Goal: Task Accomplishment & Management: Manage account settings

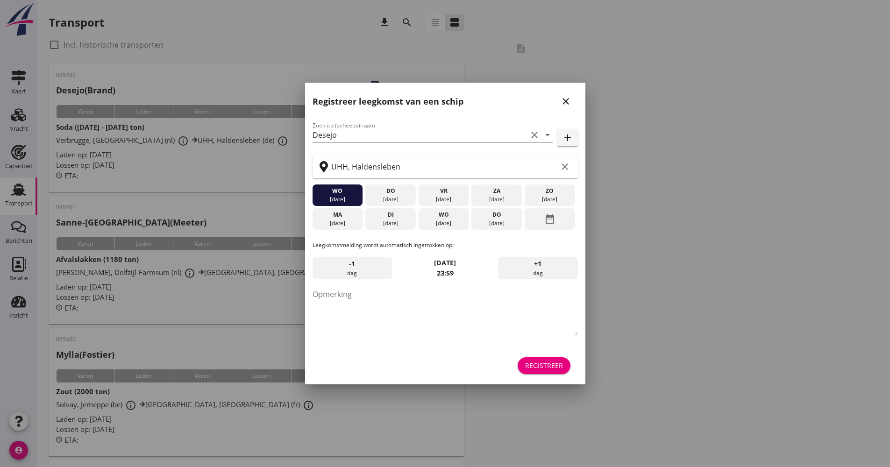
click at [552, 376] on div "Zoek op (scheeps)naam Desejo clear arrow_drop_down add UHH, Haldensleben clear …" at bounding box center [445, 248] width 280 height 271
click at [556, 362] on div "Registreer" at bounding box center [544, 366] width 38 height 10
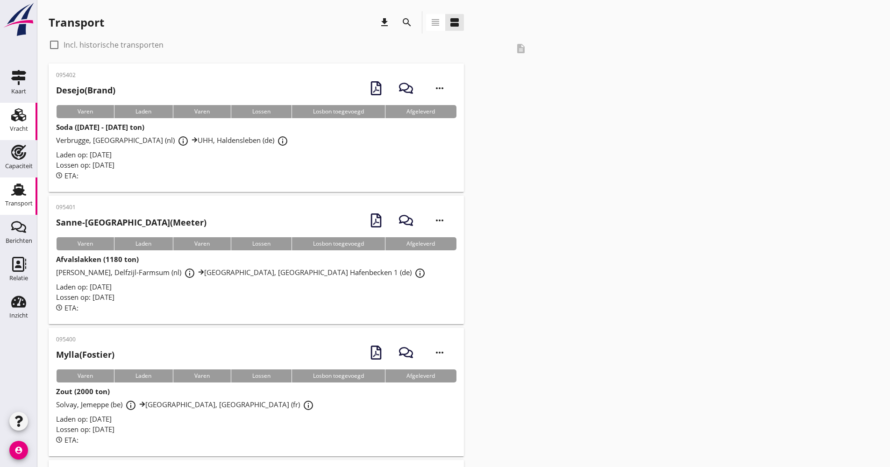
click at [21, 117] on use at bounding box center [18, 114] width 15 height 13
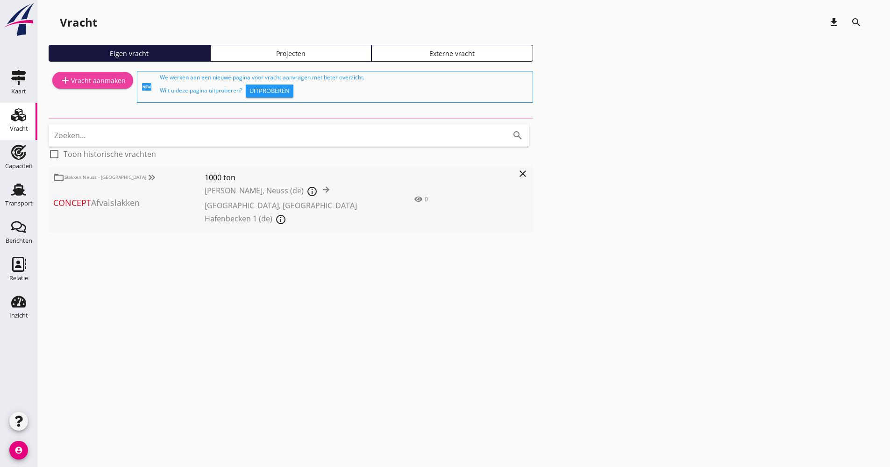
click at [93, 88] on link "add Vracht aanmaken" at bounding box center [92, 80] width 81 height 17
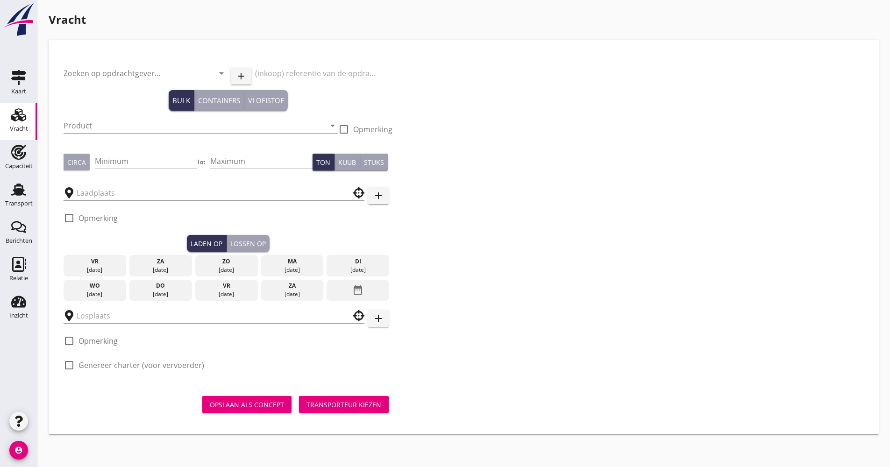
click at [126, 72] on input "Zoeken op opdrachtgever..." at bounding box center [132, 73] width 137 height 15
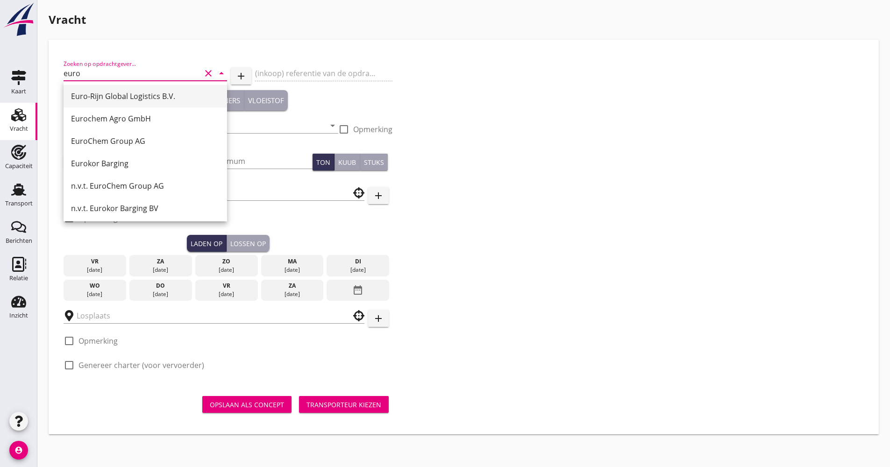
click at [121, 97] on div "Euro-Rijn Global Logistics B.V." at bounding box center [145, 96] width 149 height 11
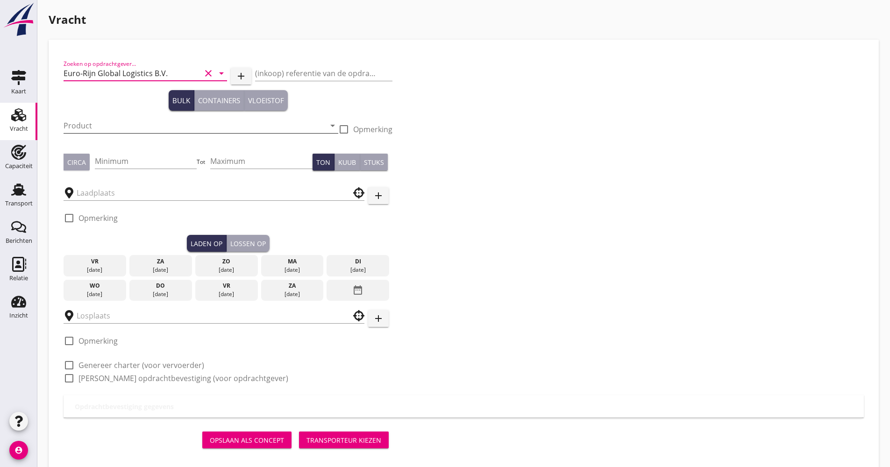
type input "Euro-Rijn Global Logistics B.V."
click at [96, 131] on input "Product" at bounding box center [195, 125] width 262 height 15
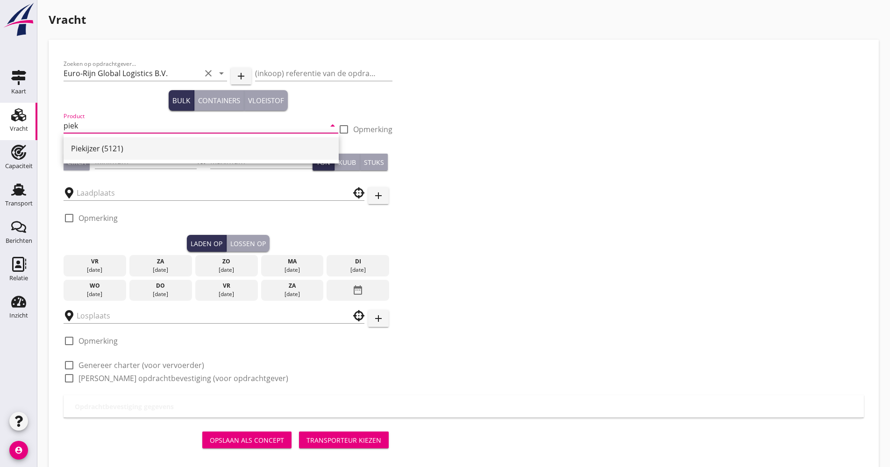
click at [109, 139] on div "Piekijzer (5121)" at bounding box center [201, 148] width 260 height 22
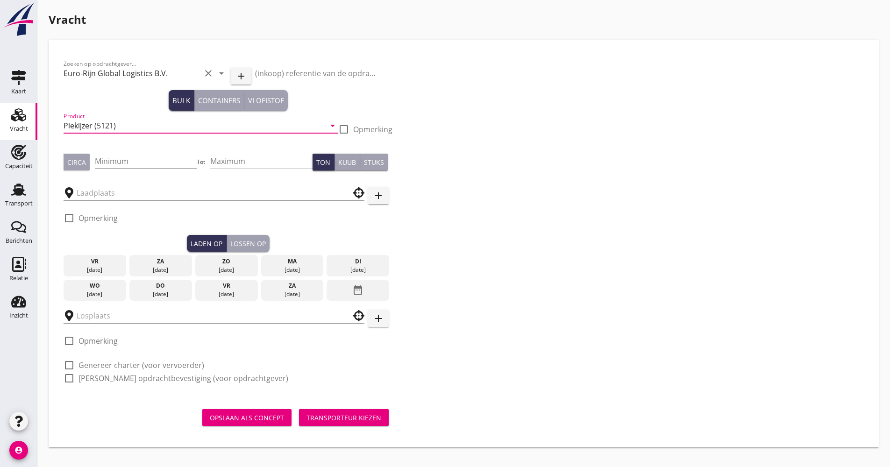
type input "Piekijzer (5121)"
click at [120, 158] on input "Minimum" at bounding box center [146, 161] width 102 height 15
type input "1220"
click at [111, 189] on input "text" at bounding box center [208, 192] width 262 height 15
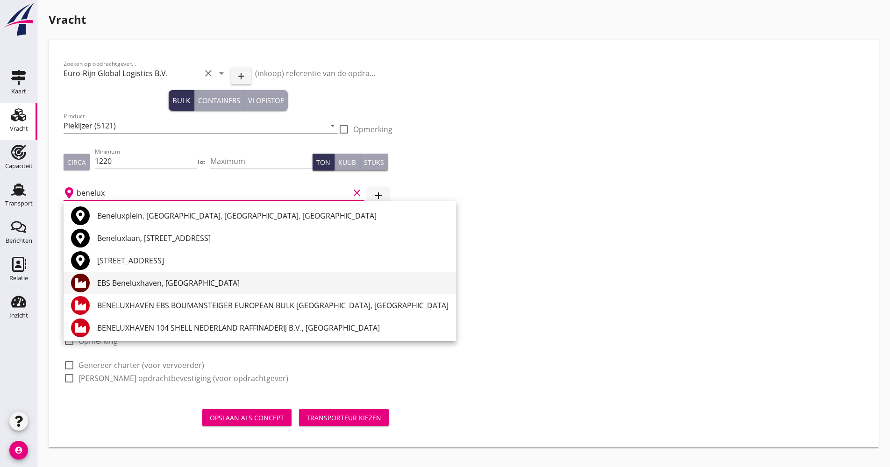
click at [111, 274] on div "EBS Beneluxhaven, [GEOGRAPHIC_DATA]" at bounding box center [272, 283] width 351 height 22
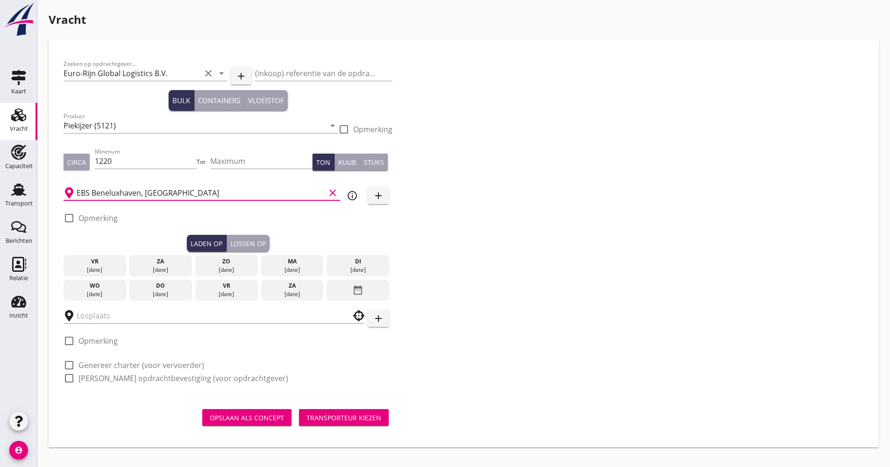
type input "EBS Beneluxhaven, [GEOGRAPHIC_DATA]"
click at [475, 261] on div "Zoeken op opdrachtgever... Euro-Rijn Global Logistics B.V. clear arrow_drop_dow…" at bounding box center [464, 225] width 808 height 341
click at [350, 195] on icon "info_outline" at bounding box center [352, 195] width 11 height 11
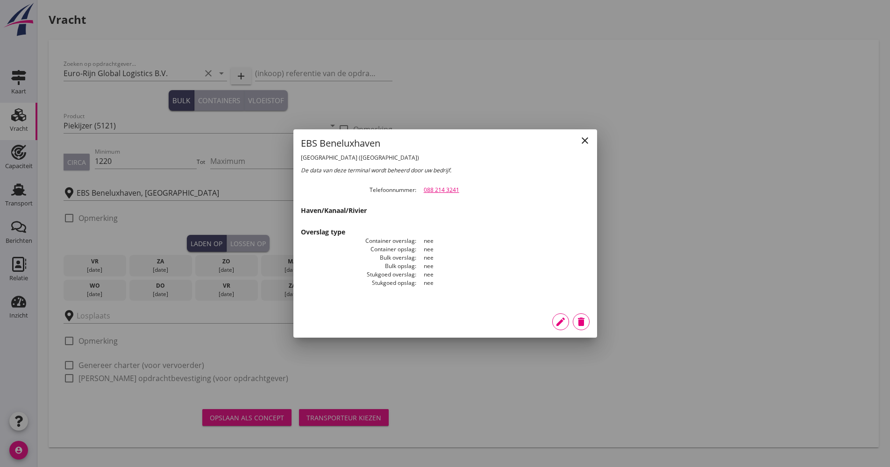
drag, startPoint x: 477, startPoint y: 192, endPoint x: 424, endPoint y: 191, distance: 52.3
click at [424, 191] on div "088 214 3241" at bounding box center [507, 190] width 166 height 8
copy link "088 214 3241"
click at [564, 321] on icon "edit" at bounding box center [560, 321] width 11 height 11
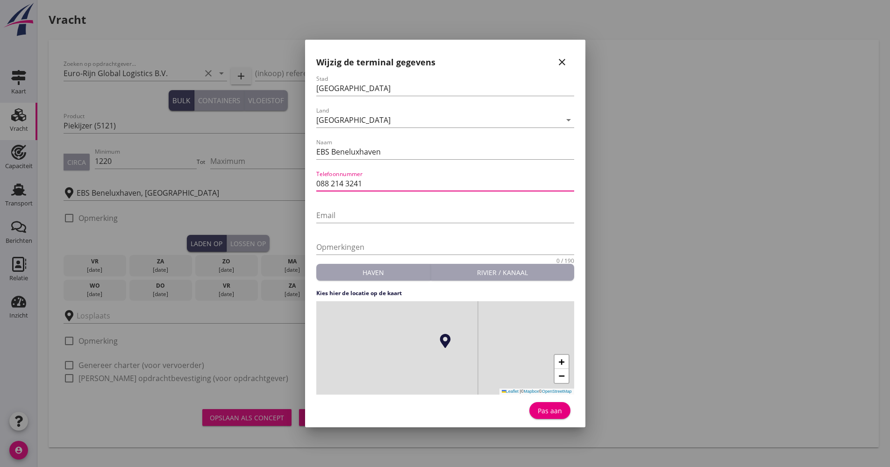
drag, startPoint x: 392, startPoint y: 180, endPoint x: 307, endPoint y: 185, distance: 85.2
click at [303, 187] on div "[GEOGRAPHIC_DATA] [GEOGRAPHIC_DATA] [GEOGRAPHIC_DATA] [GEOGRAPHIC_DATA] [GEOGRA…" at bounding box center [445, 233] width 890 height 467
paste input "[PHONE_NUMBER]"
type input "[PHONE_NUMBER]"
click at [534, 407] on button "Pas aan" at bounding box center [549, 410] width 41 height 17
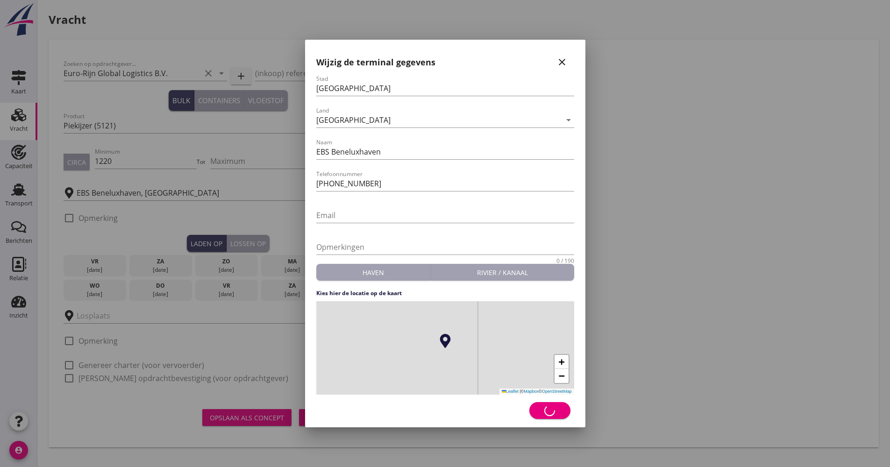
type input "EBS Beneluxhaven"
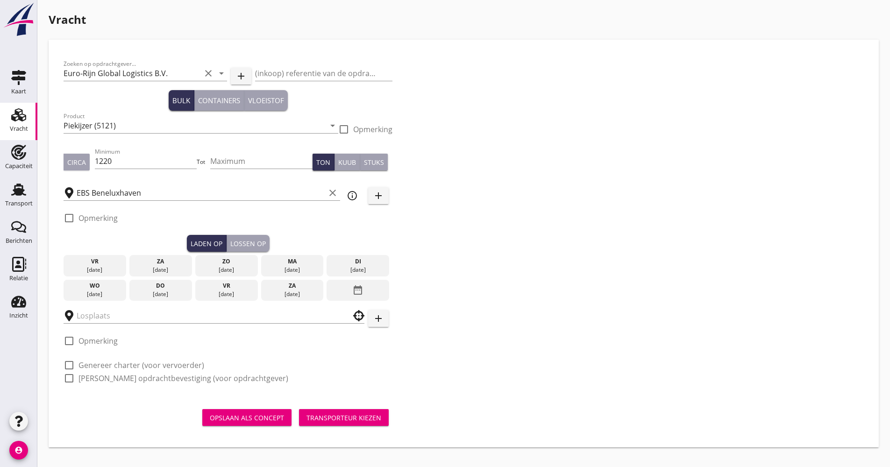
drag, startPoint x: 179, startPoint y: 296, endPoint x: 167, endPoint y: 295, distance: 12.2
click at [178, 295] on div "[DATE]" at bounding box center [161, 294] width 58 height 8
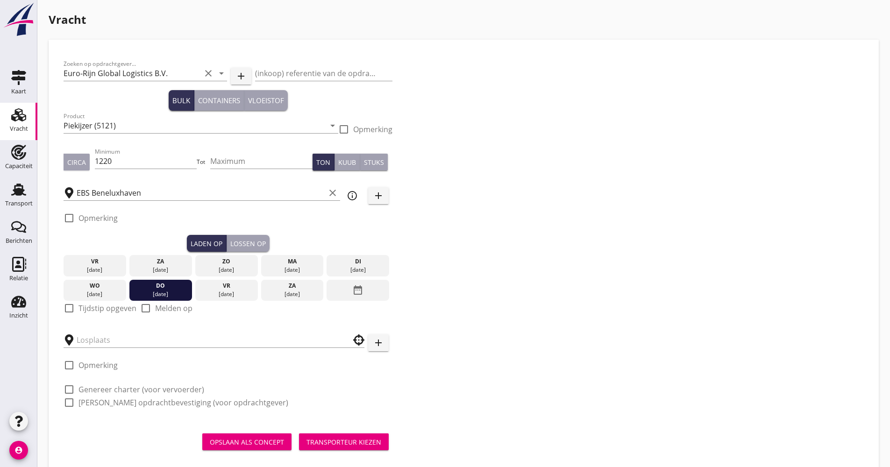
click at [108, 311] on label "Tijdstip opgeven" at bounding box center [107, 308] width 58 height 9
checkbox input "true"
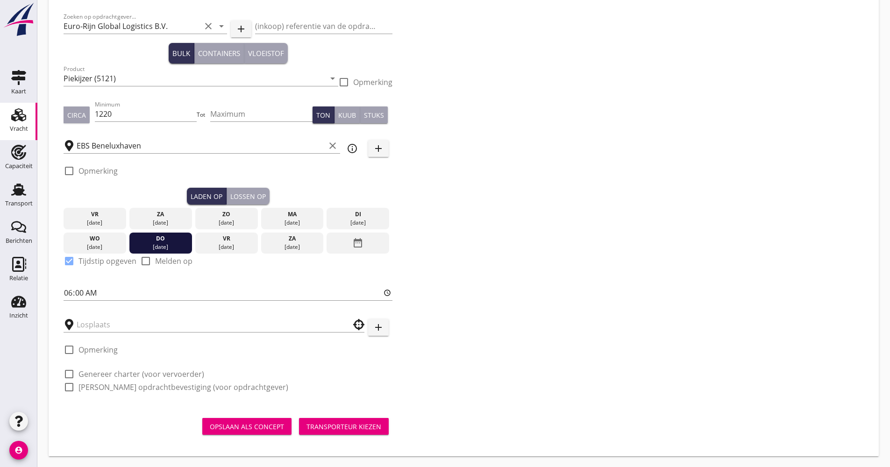
scroll to position [48, 0]
click at [173, 330] on input "text" at bounding box center [208, 324] width 262 height 15
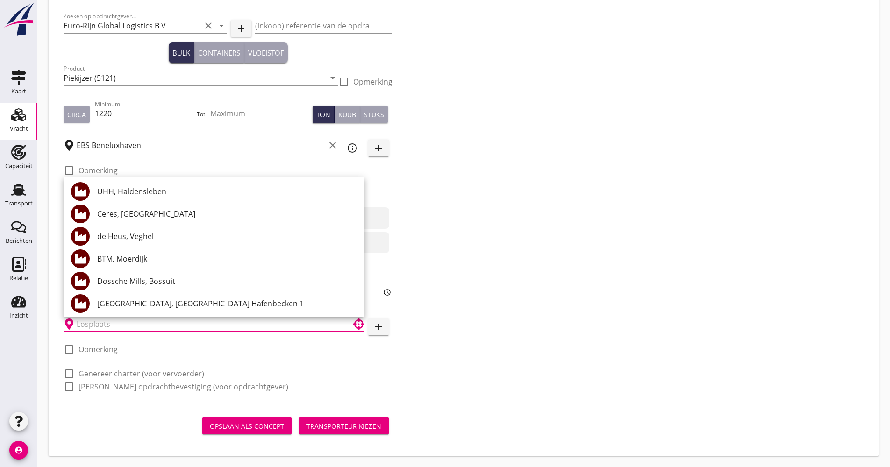
click at [127, 201] on div "UHH, Haldensleben" at bounding box center [227, 191] width 260 height 22
type input "UHH, Haldensleben"
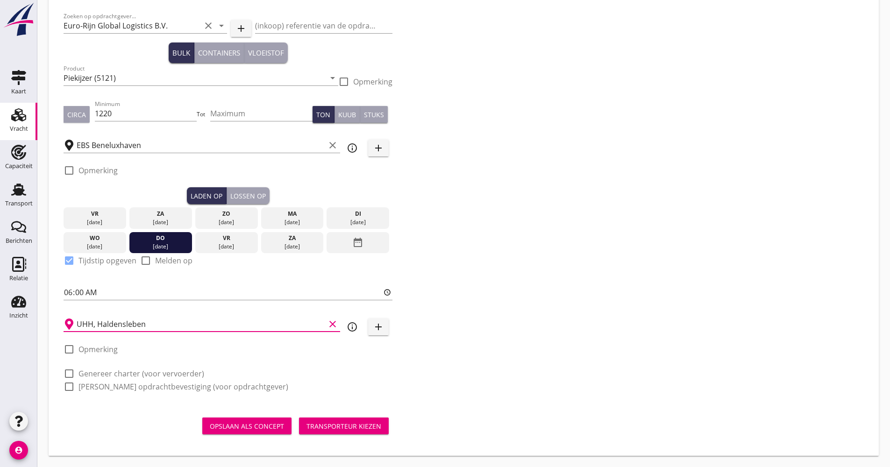
click at [257, 202] on button "Lossen op" at bounding box center [248, 195] width 43 height 17
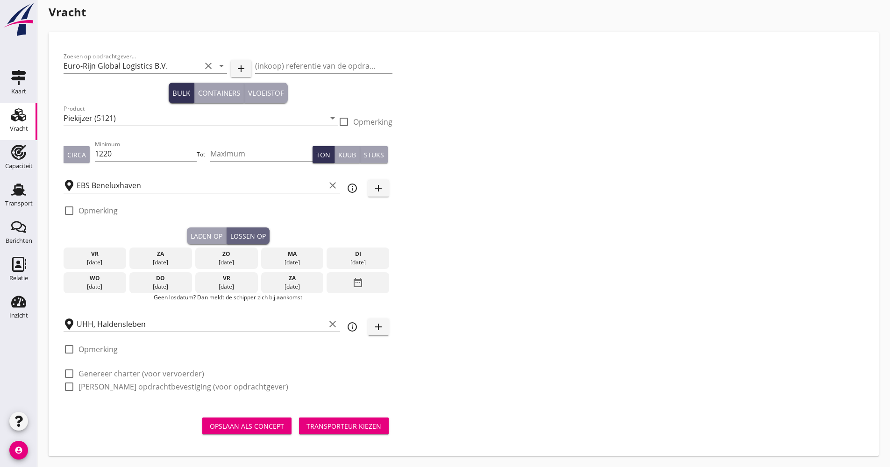
scroll to position [7, 0]
click at [356, 273] on div "date_range" at bounding box center [358, 282] width 63 height 21
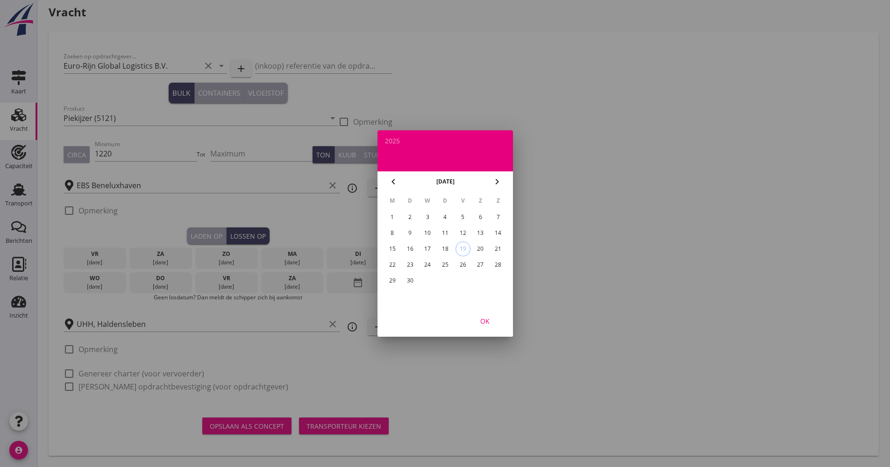
click at [496, 183] on icon "chevron_right" at bounding box center [496, 181] width 11 height 11
click at [446, 220] on div "2" at bounding box center [444, 217] width 15 height 15
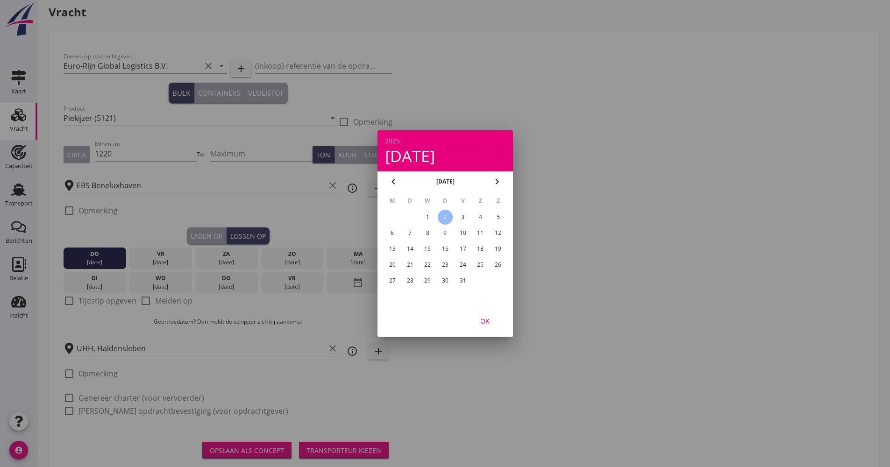
click at [487, 321] on div "OK" at bounding box center [485, 321] width 26 height 10
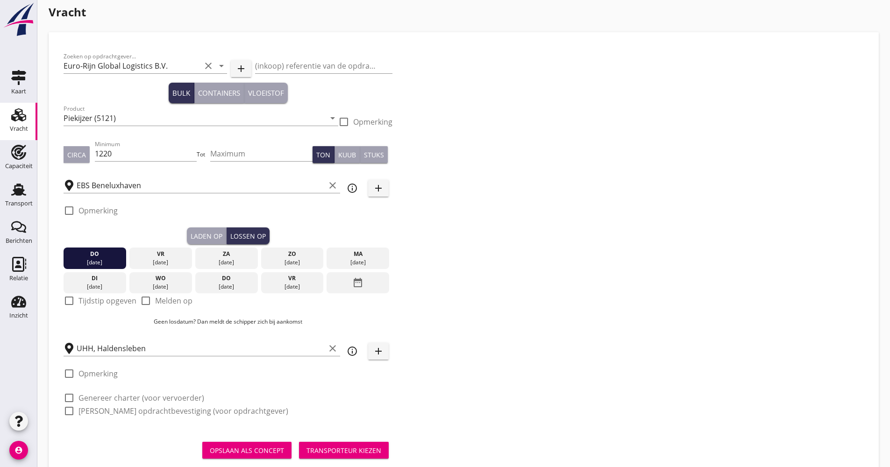
click at [96, 299] on label "Tijdstip opgeven" at bounding box center [107, 300] width 58 height 9
checkbox input "true"
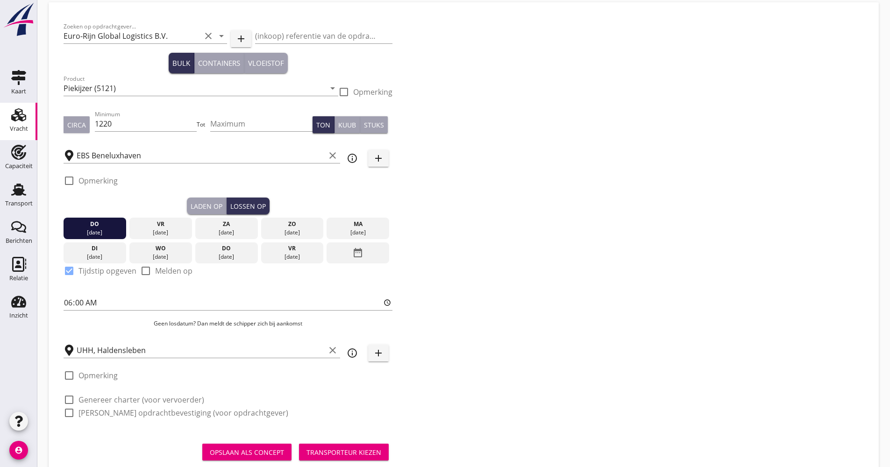
scroll to position [54, 0]
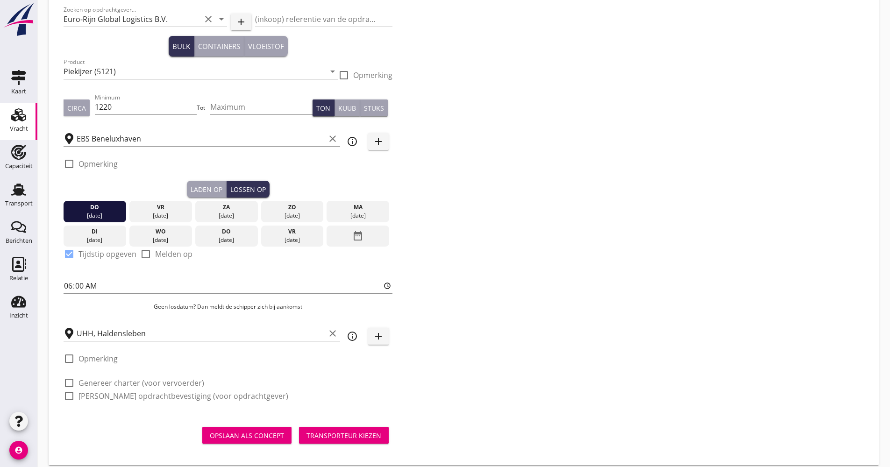
drag, startPoint x: 111, startPoint y: 380, endPoint x: 107, endPoint y: 392, distance: 12.3
click at [111, 380] on label "Genereer charter (voor vervoerder)" at bounding box center [141, 382] width 126 height 9
checkbox input "true"
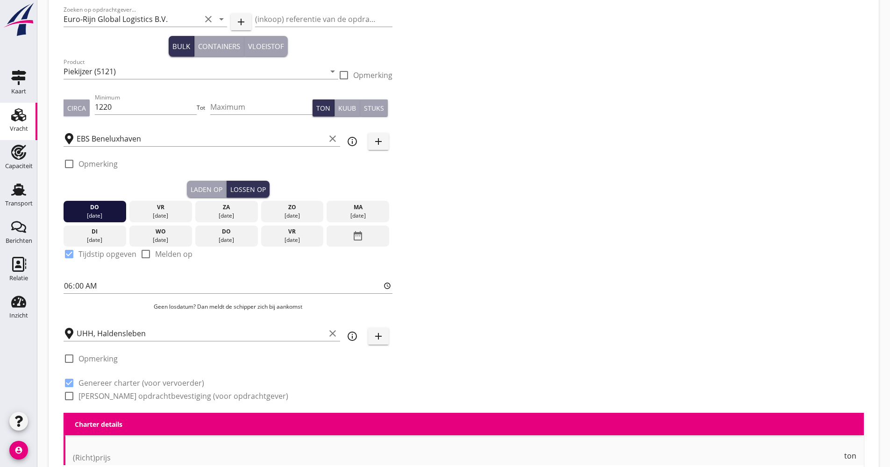
click at [106, 397] on label "[PERSON_NAME] opdrachtbevestiging (voor opdrachtgever)" at bounding box center [183, 396] width 210 height 9
checkbox input "true"
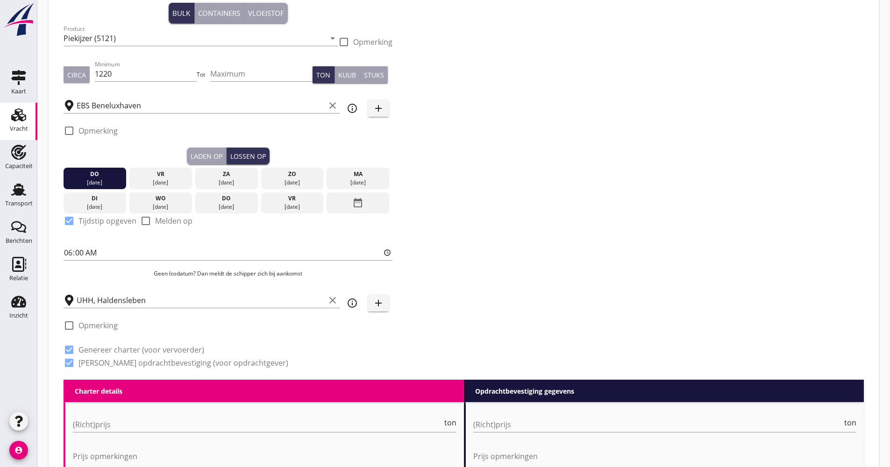
scroll to position [194, 0]
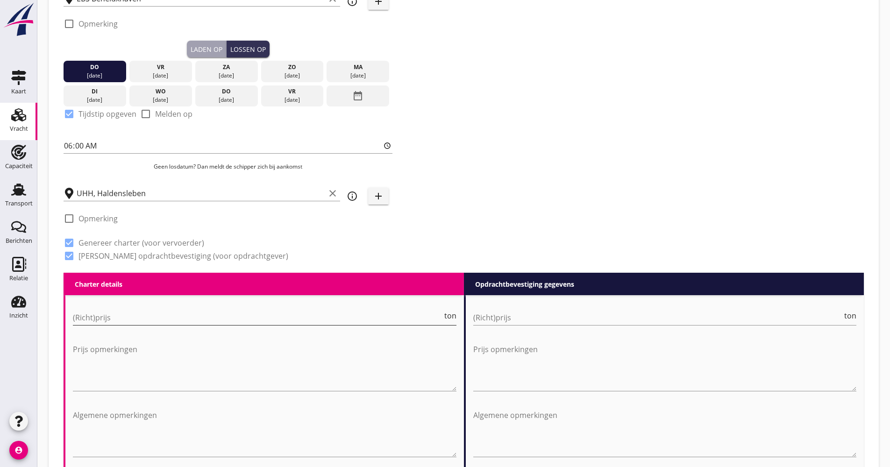
click at [115, 325] on input "(Richt)prijs" at bounding box center [258, 317] width 370 height 15
type input "14.50"
click at [518, 178] on div "Zoeken op opdrachtgever... Euro-Rijn Global Logistics B.V. clear arrow_drop_dow…" at bounding box center [464, 66] width 808 height 413
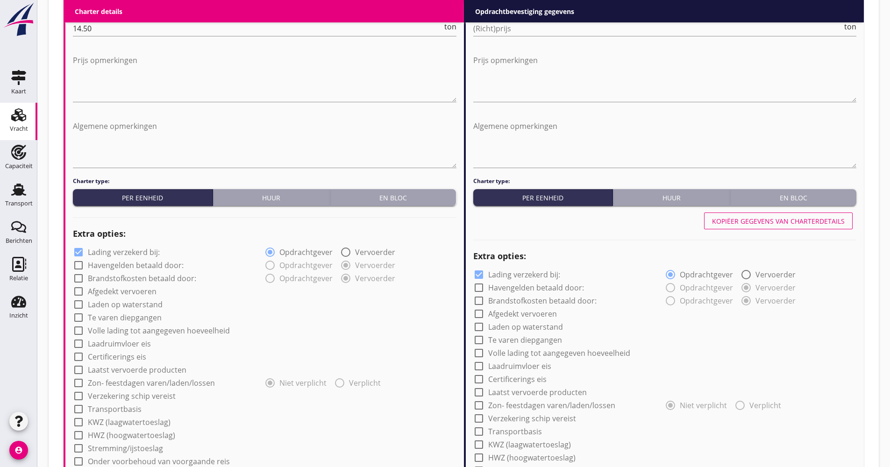
scroll to position [521, 0]
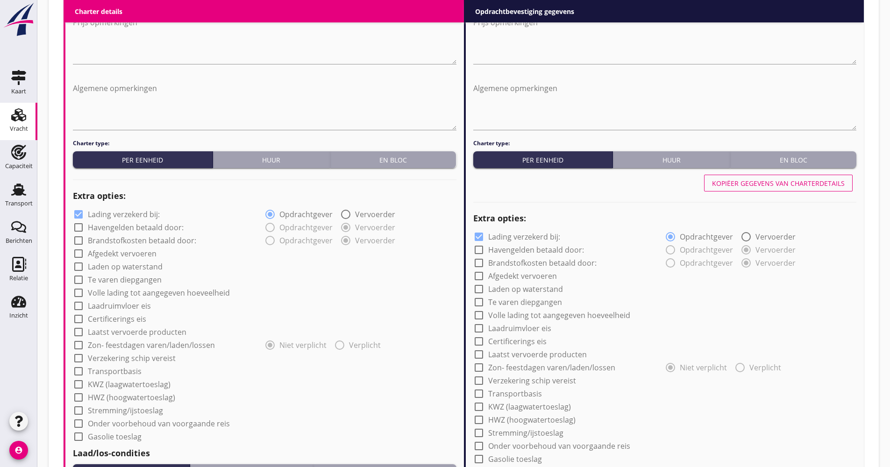
click at [150, 212] on label "Lading verzekerd bij:" at bounding box center [124, 214] width 72 height 9
checkbox input "false"
click at [134, 288] on label "Volle lading tot aangegeven hoeveelheid" at bounding box center [159, 292] width 142 height 9
checkbox input "true"
click at [136, 250] on label "Afgedekt vervoeren" at bounding box center [122, 253] width 69 height 9
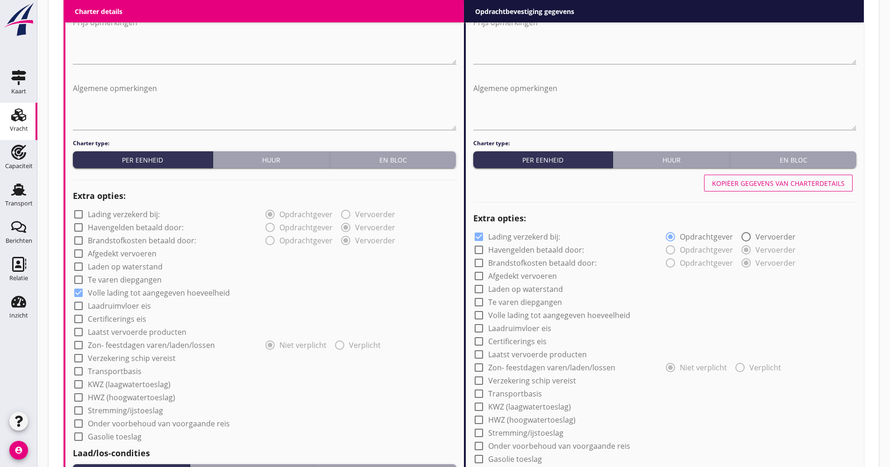
checkbox input "true"
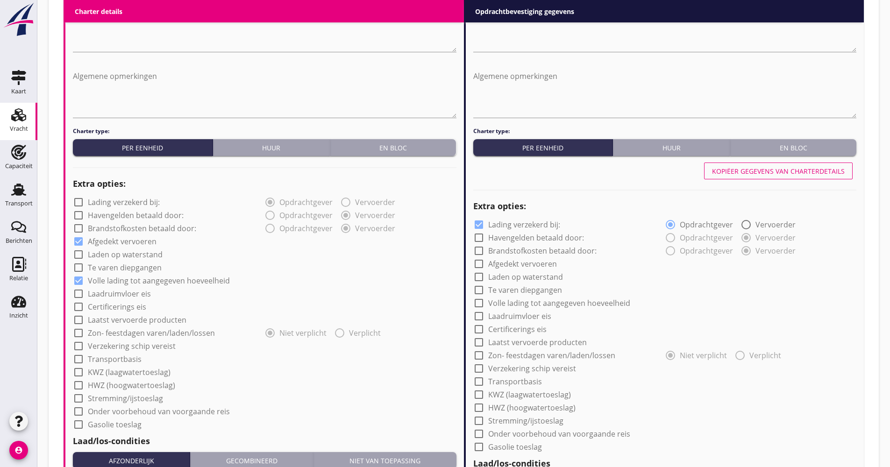
scroll to position [568, 0]
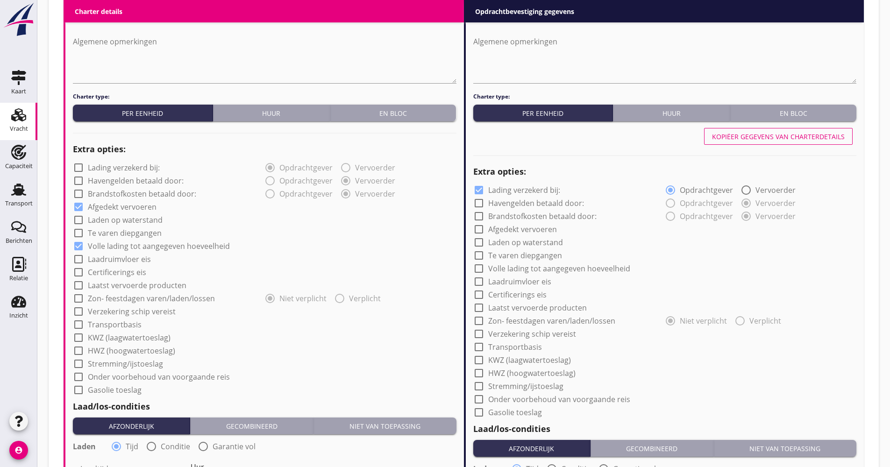
drag, startPoint x: 134, startPoint y: 311, endPoint x: 130, endPoint y: 317, distance: 6.9
click at [133, 312] on label "Verzekering schip vereist" at bounding box center [132, 311] width 88 height 9
checkbox input "true"
click at [126, 327] on label "Transportbasis" at bounding box center [115, 324] width 54 height 9
checkbox input "true"
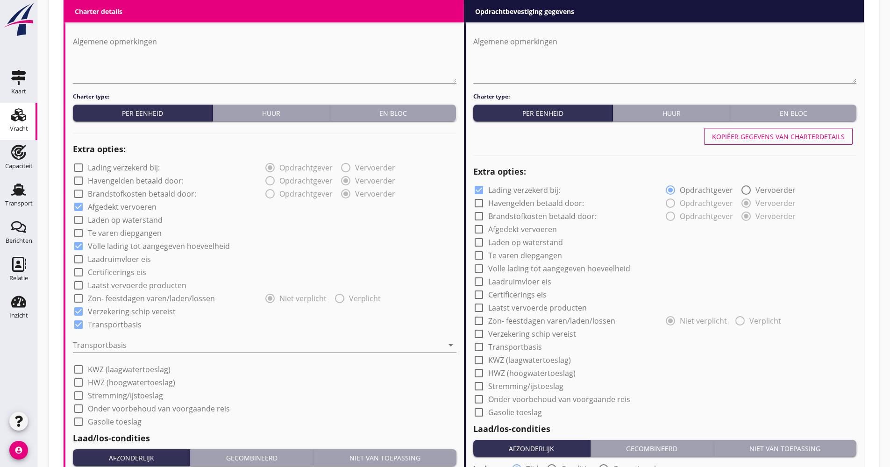
click at [130, 342] on div at bounding box center [258, 345] width 370 height 15
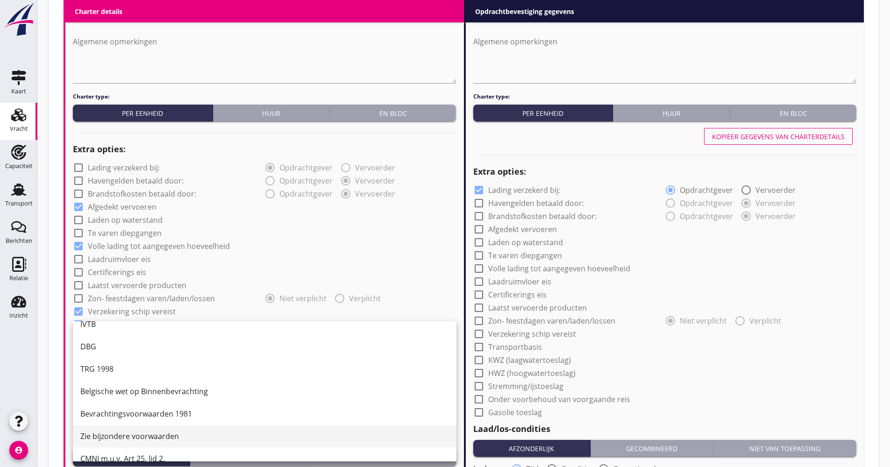
scroll to position [24, 0]
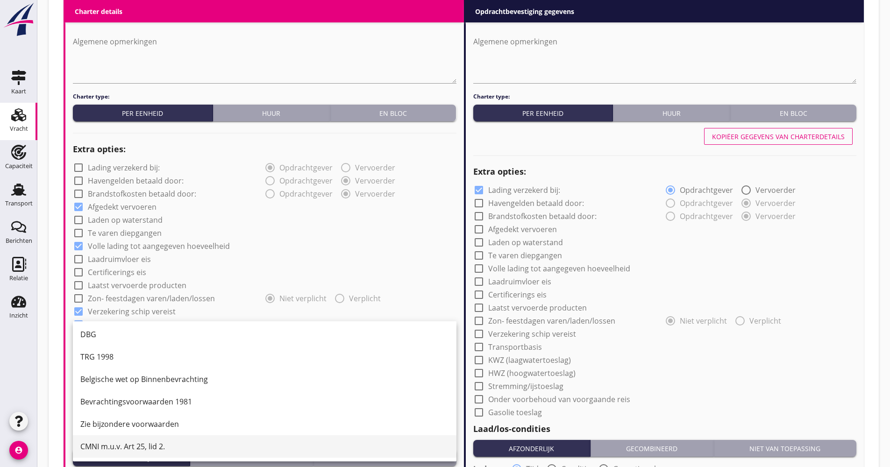
click at [116, 438] on div "CMNI m.u.v. Art 25, lid 2." at bounding box center [264, 446] width 369 height 22
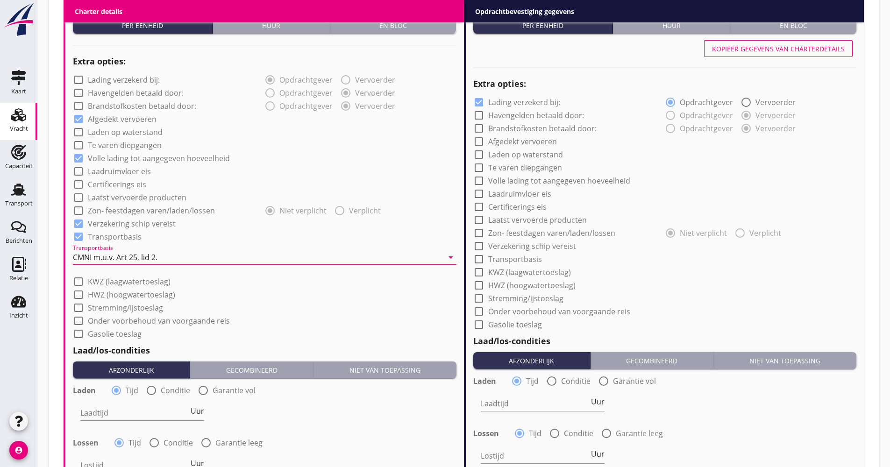
scroll to position [755, 0]
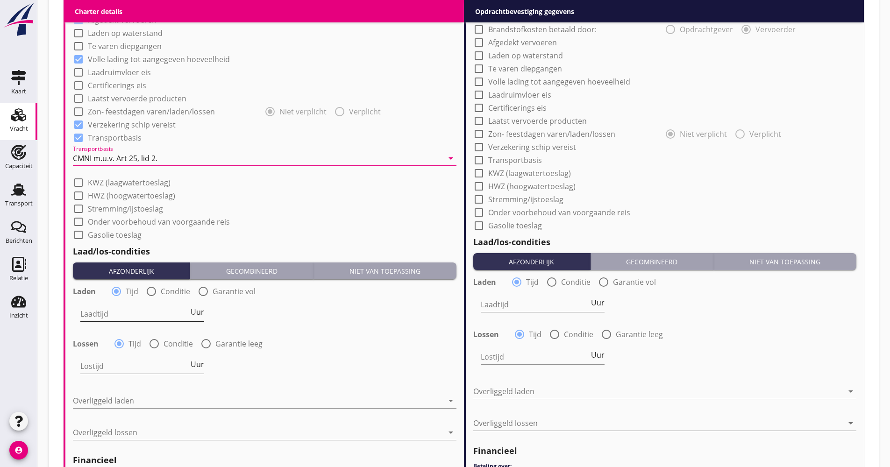
click at [197, 314] on span "Uur" at bounding box center [198, 311] width 14 height 7
click at [152, 312] on input "Laadtijd" at bounding box center [134, 313] width 108 height 15
click at [204, 319] on div "Laadtijd Dag" at bounding box center [142, 313] width 124 height 15
click at [202, 316] on span "Dag" at bounding box center [197, 311] width 14 height 7
click at [202, 316] on span "Dienst" at bounding box center [192, 311] width 23 height 7
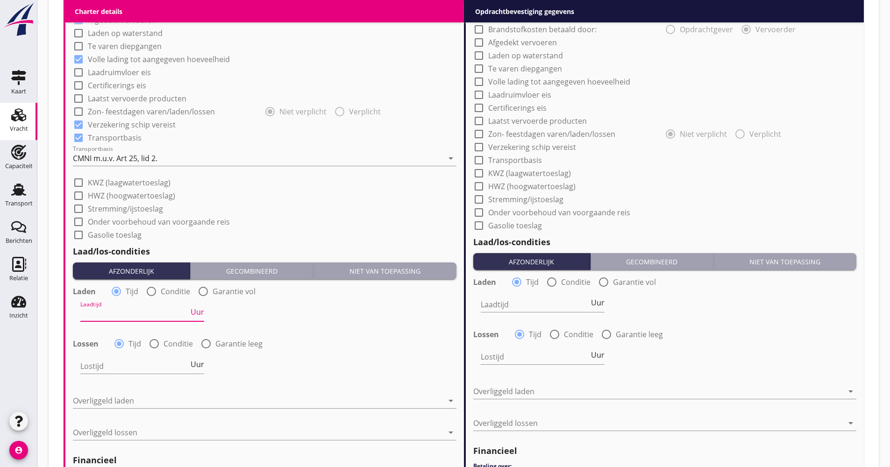
click at [149, 312] on input "Laadtijd" at bounding box center [134, 313] width 108 height 15
type input "48"
click at [150, 399] on div at bounding box center [258, 400] width 370 height 15
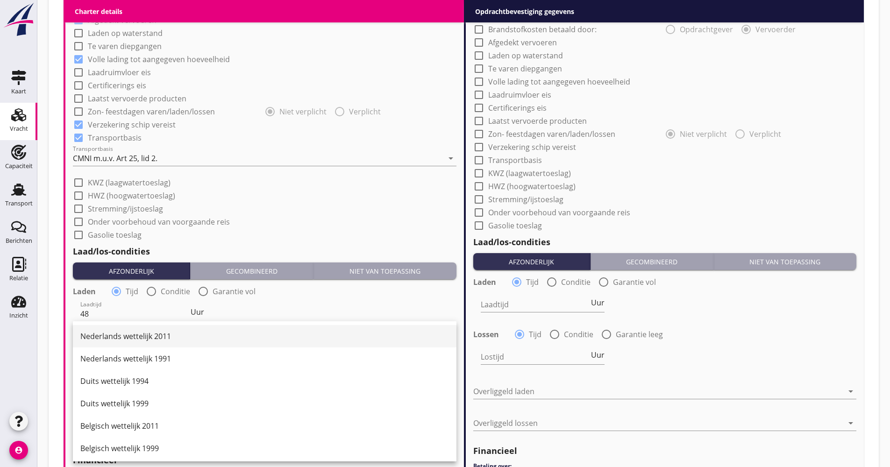
click at [149, 346] on div "Nederlands wettelijk 2011" at bounding box center [264, 336] width 369 height 22
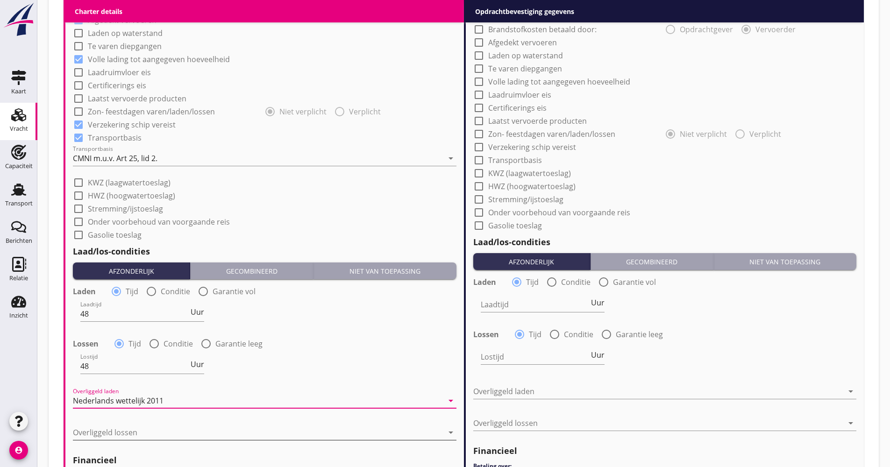
click at [122, 433] on div at bounding box center [258, 432] width 370 height 15
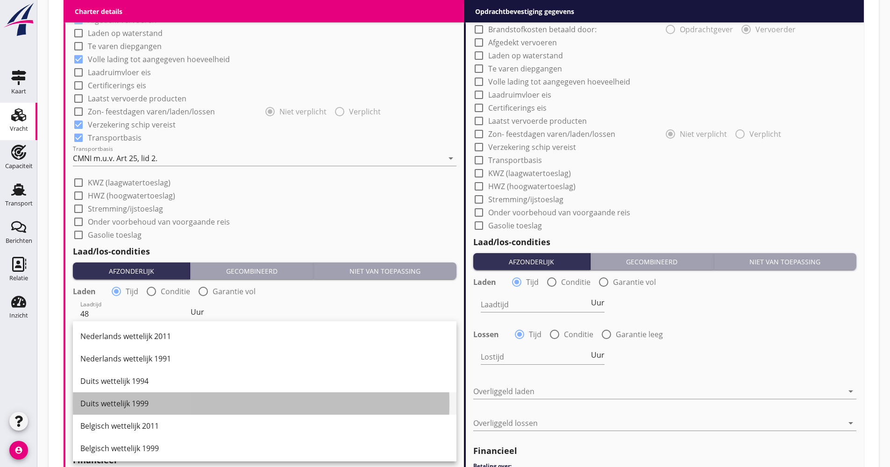
click at [122, 405] on div "Duits wettelijk 1999" at bounding box center [264, 403] width 369 height 11
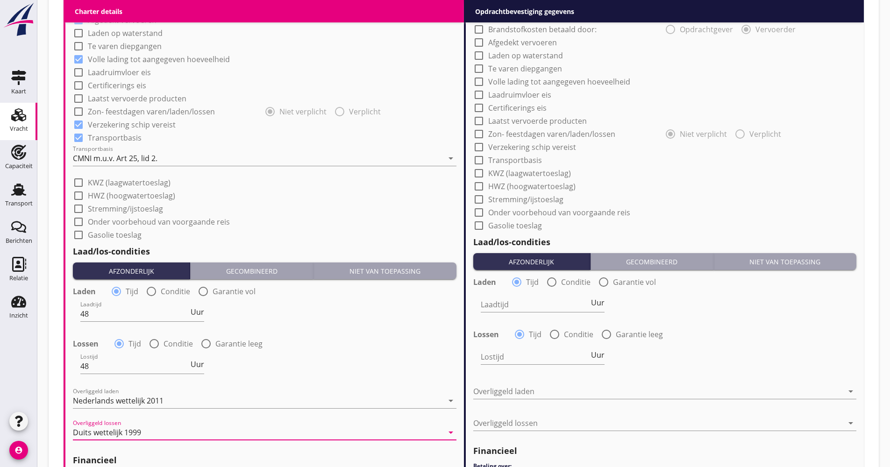
scroll to position [848, 0]
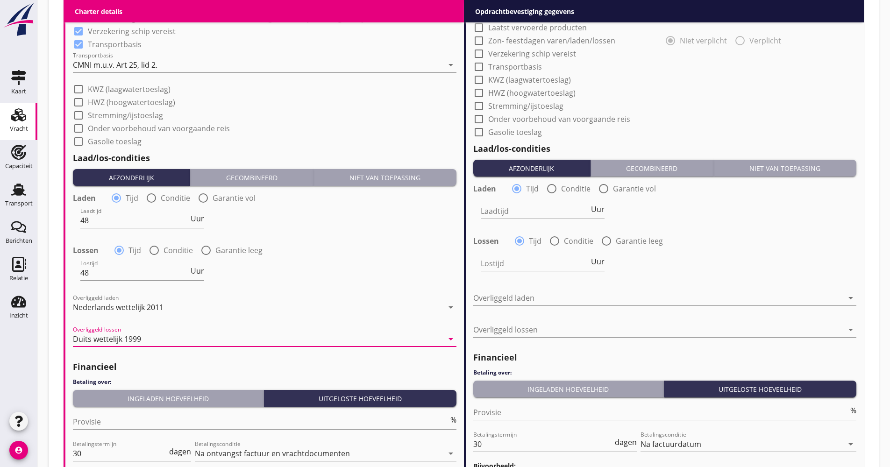
click at [136, 395] on div "Ingeladen hoeveelheid" at bounding box center [168, 399] width 183 height 10
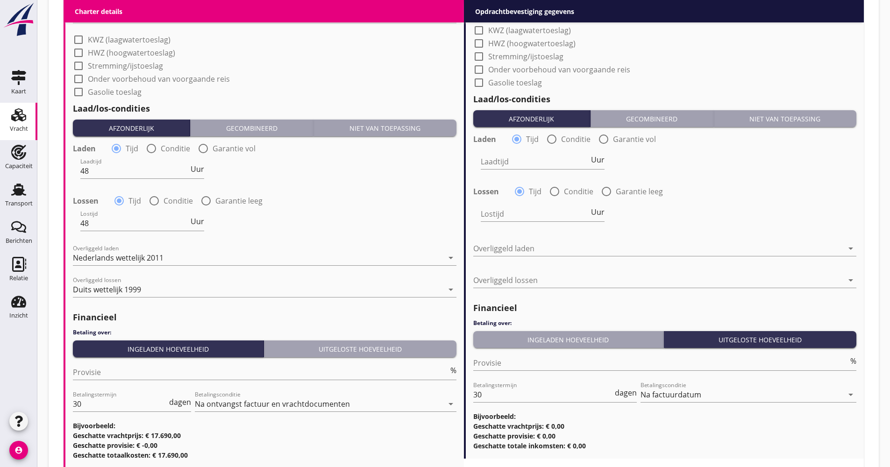
scroll to position [942, 0]
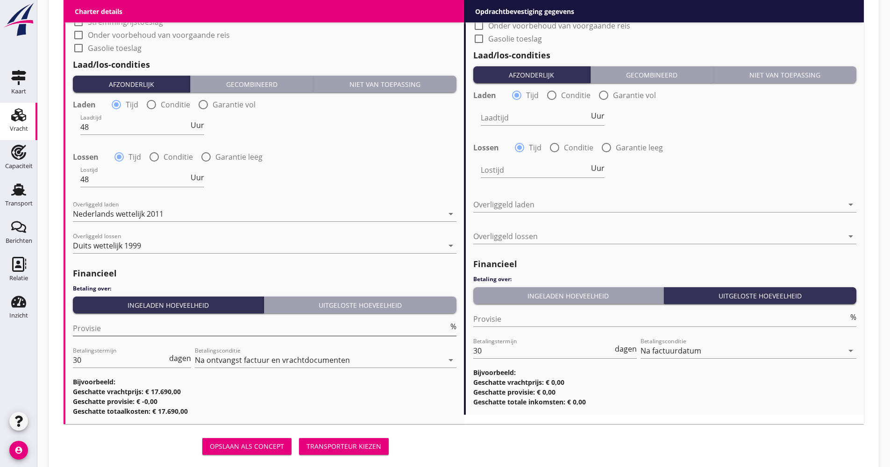
drag, startPoint x: 102, startPoint y: 334, endPoint x: 102, endPoint y: 322, distance: 11.7
click at [102, 331] on input "Provisie" at bounding box center [261, 328] width 376 height 15
type input "5.00"
drag, startPoint x: 88, startPoint y: 360, endPoint x: 55, endPoint y: 358, distance: 33.2
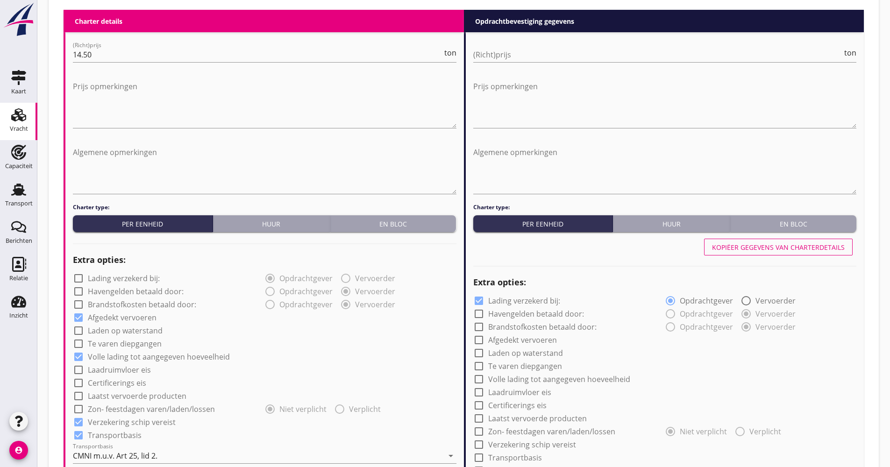
scroll to position [428, 0]
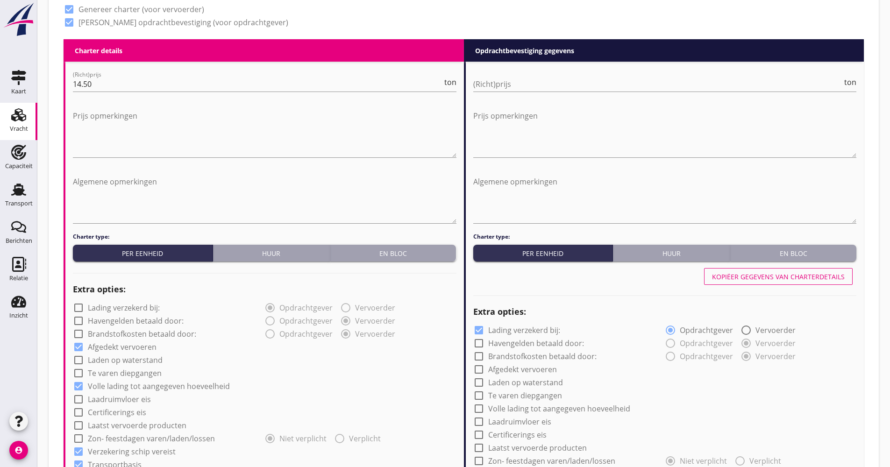
click at [786, 280] on div "Kopiëer gegevens van charterdetails" at bounding box center [778, 277] width 133 height 10
checkbox input "false"
checkbox input "true"
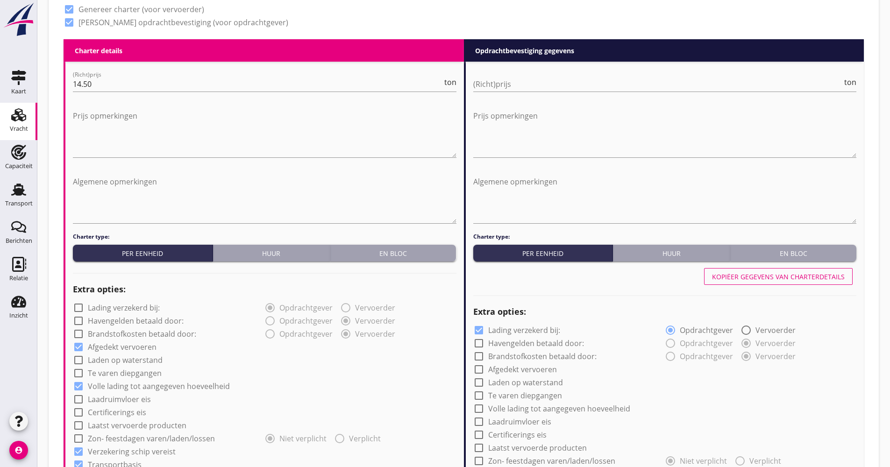
checkbox input "true"
type input "48"
click at [500, 76] on div "(Richt)prijs ton" at bounding box center [665, 86] width 384 height 30
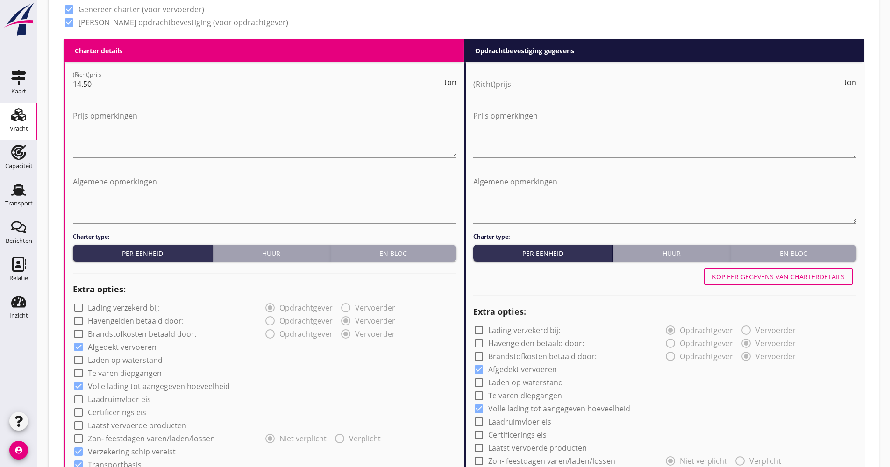
click at [502, 82] on input "(Richt)prijs" at bounding box center [658, 84] width 370 height 15
type input "15.36"
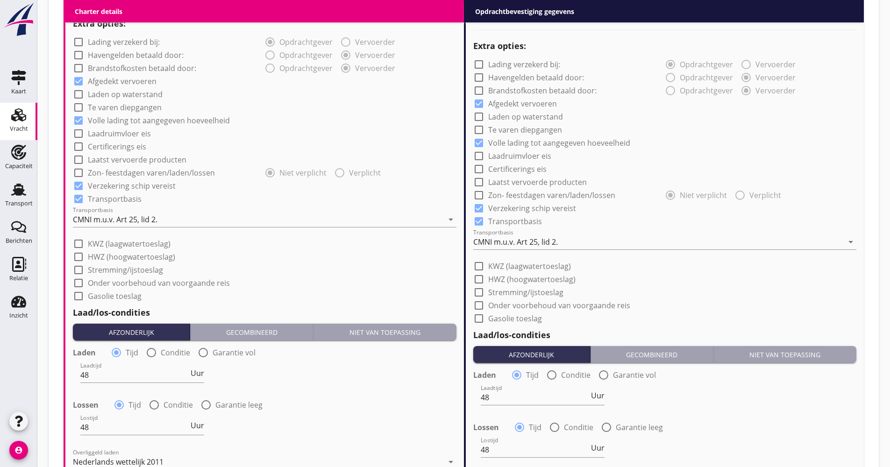
scroll to position [755, 0]
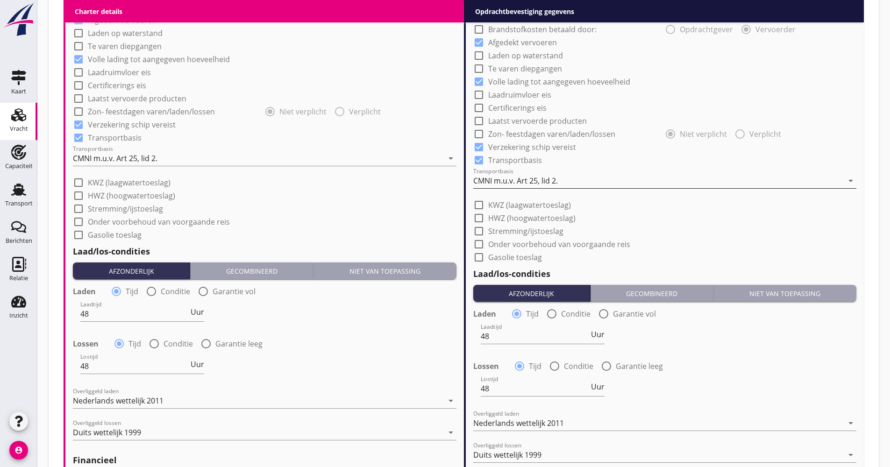
click at [553, 182] on div "CMNI m.u.v. Art 25, lid 2." at bounding box center [515, 181] width 85 height 8
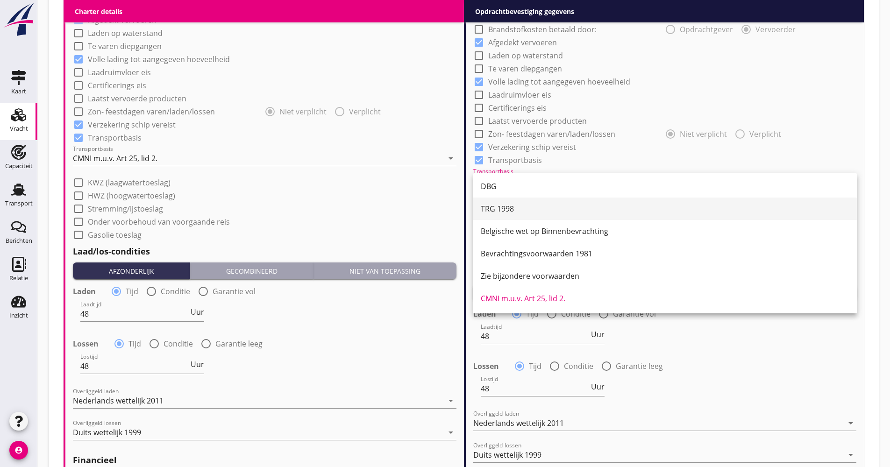
scroll to position [0, 0]
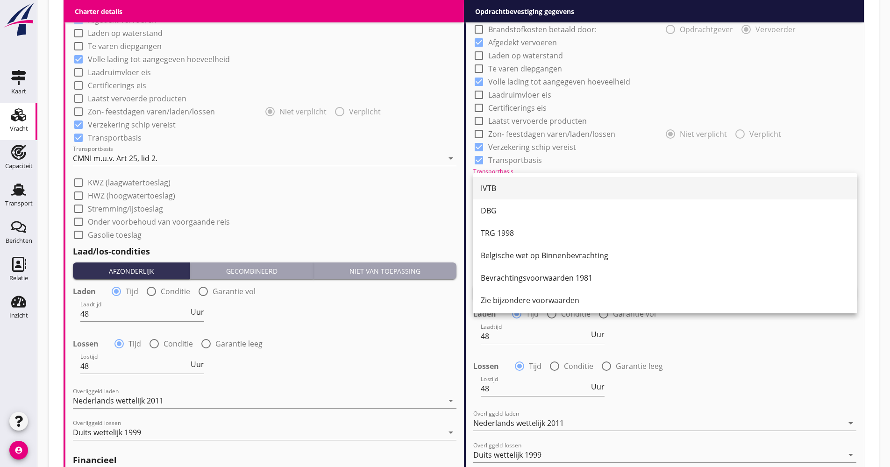
click at [511, 193] on div "IVTB" at bounding box center [665, 188] width 369 height 11
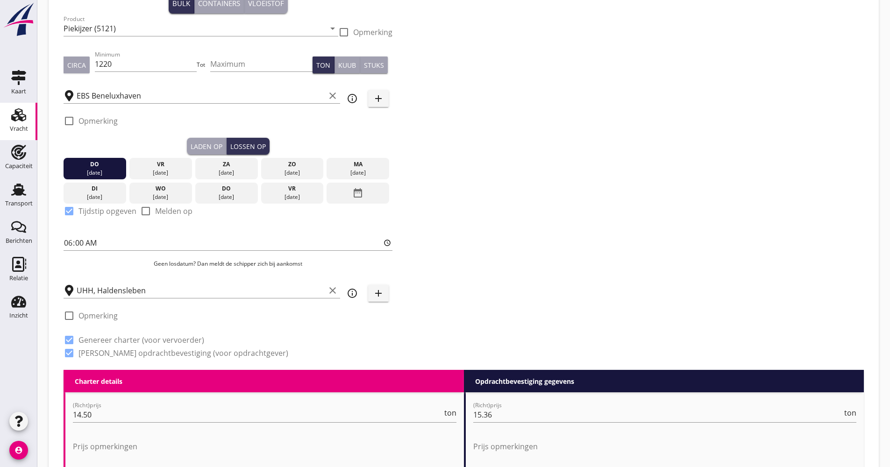
scroll to position [7, 0]
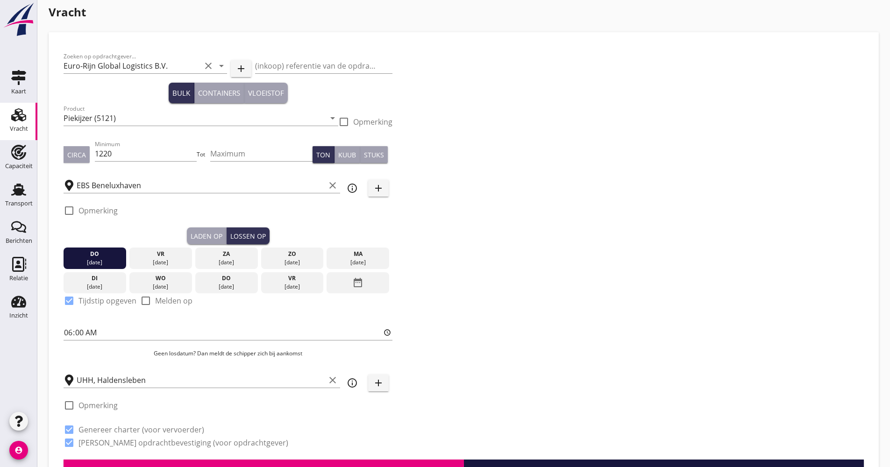
click at [103, 207] on label "Opmerking" at bounding box center [97, 210] width 39 height 9
checkbox input "true"
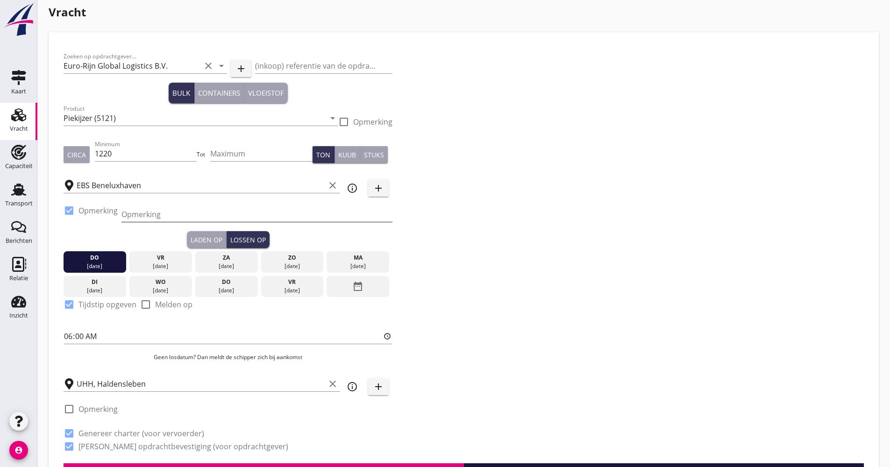
click at [151, 215] on input "Opmerking" at bounding box center [256, 214] width 271 height 15
type input "MV [PERSON_NAME]"
click at [461, 266] on div "Zoeken op opdrachtgever... Euro-Rijn Global Logistics B.V. clear arrow_drop_dow…" at bounding box center [464, 255] width 808 height 416
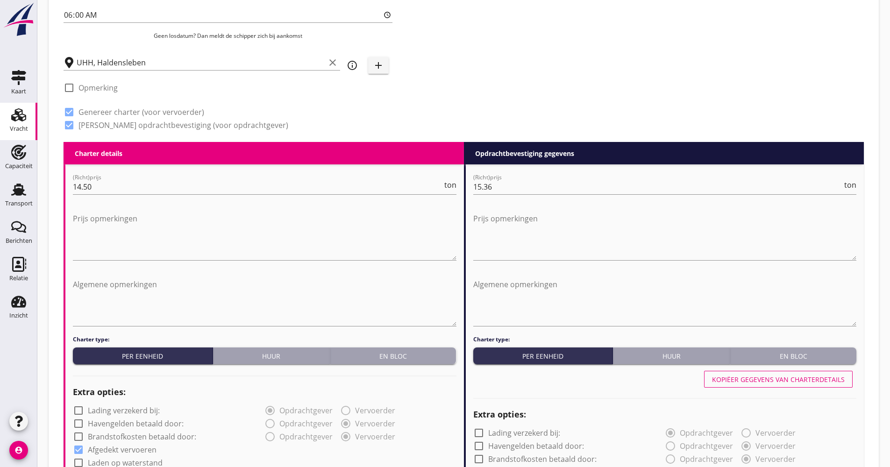
scroll to position [335, 0]
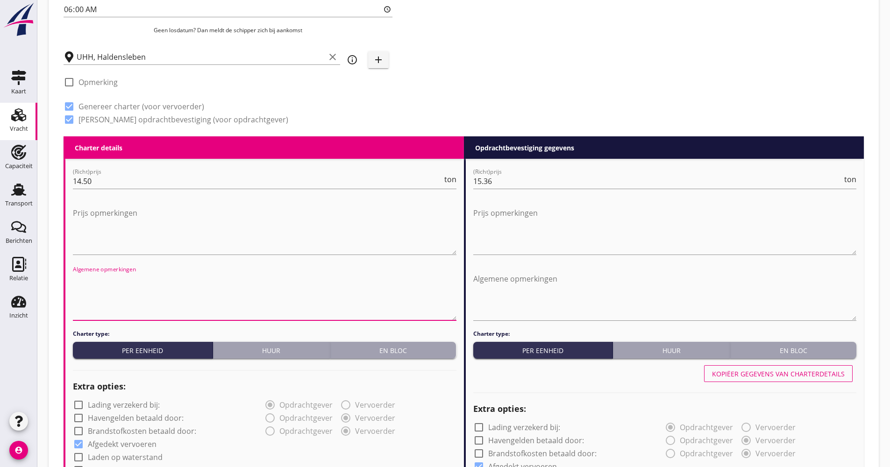
click at [219, 278] on textarea "Algemene opmerkingen" at bounding box center [265, 295] width 384 height 49
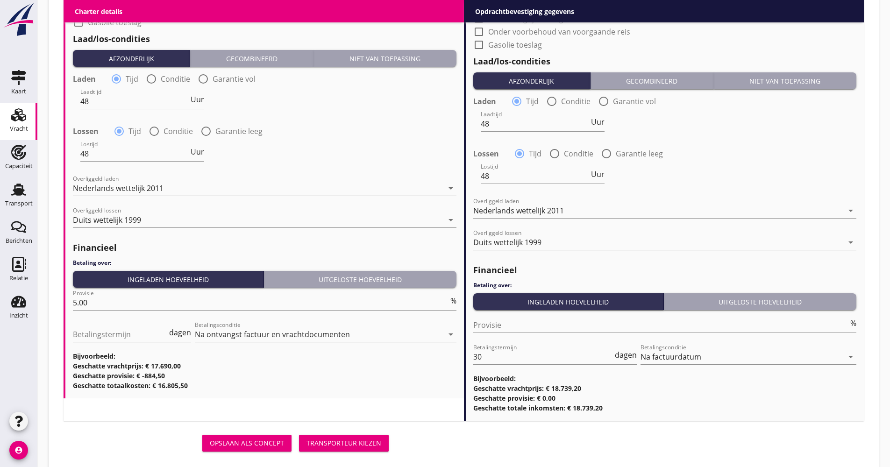
scroll to position [989, 0]
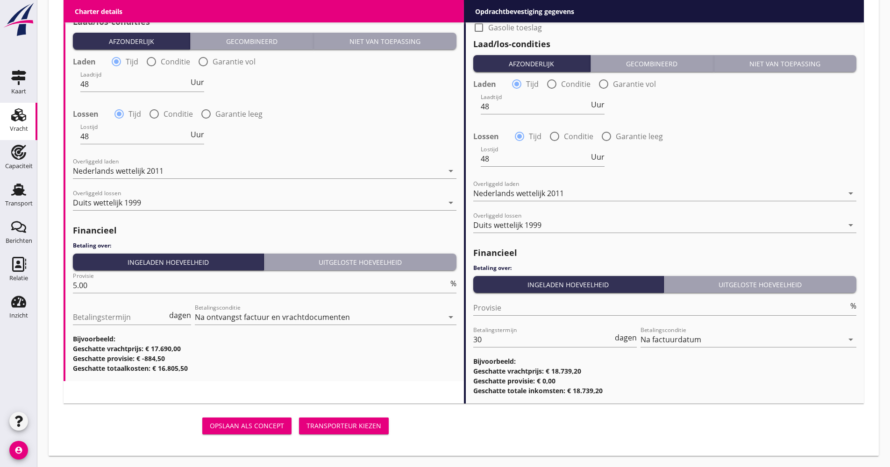
type textarea "1 of 2 soorten"
click at [358, 420] on button "Transporteur kiezen" at bounding box center [344, 426] width 90 height 17
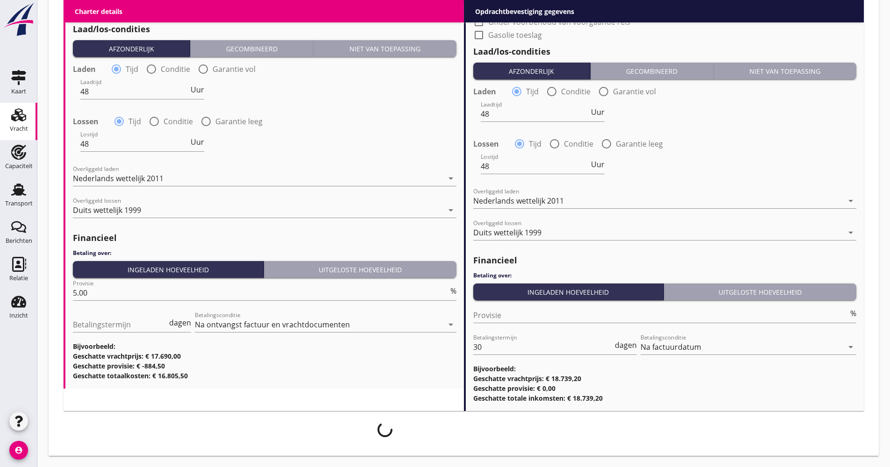
scroll to position [981, 0]
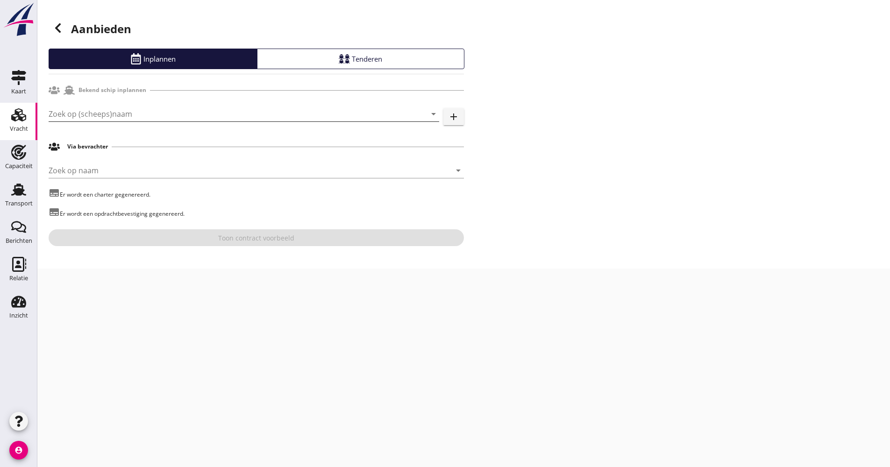
click at [145, 114] on input "Zoek op (scheeps)naam" at bounding box center [231, 114] width 364 height 15
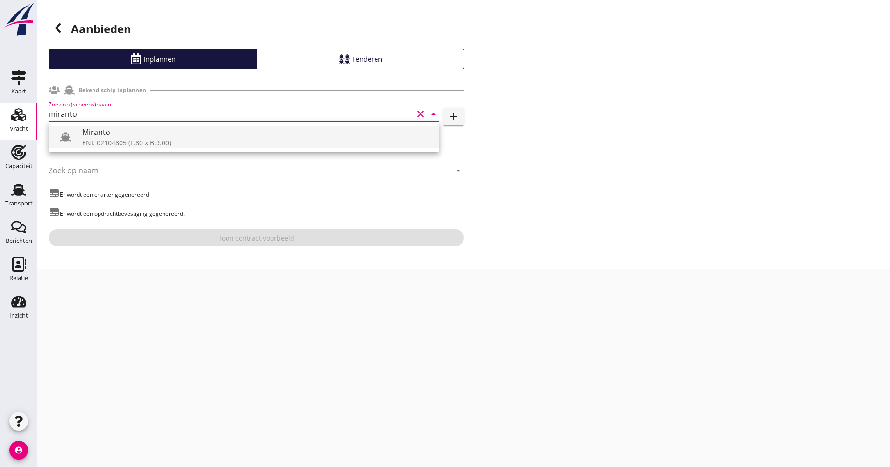
click at [135, 142] on div "ENI: 02104805 (L:80 x B:9.00)" at bounding box center [256, 143] width 349 height 10
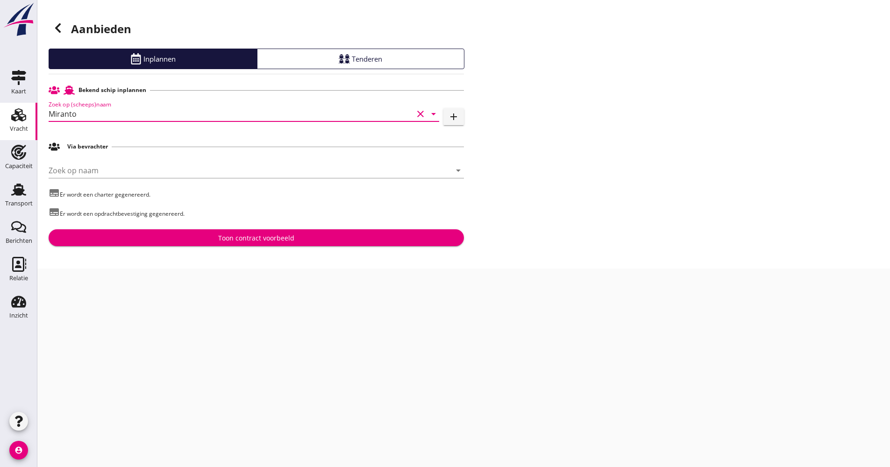
type input "Miranto"
click at [185, 233] on div "Toon contract voorbeeld" at bounding box center [256, 238] width 400 height 10
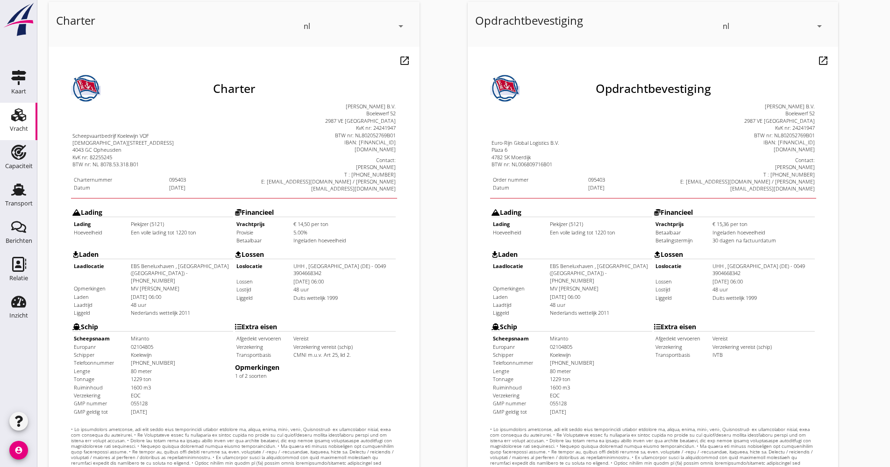
scroll to position [225, 0]
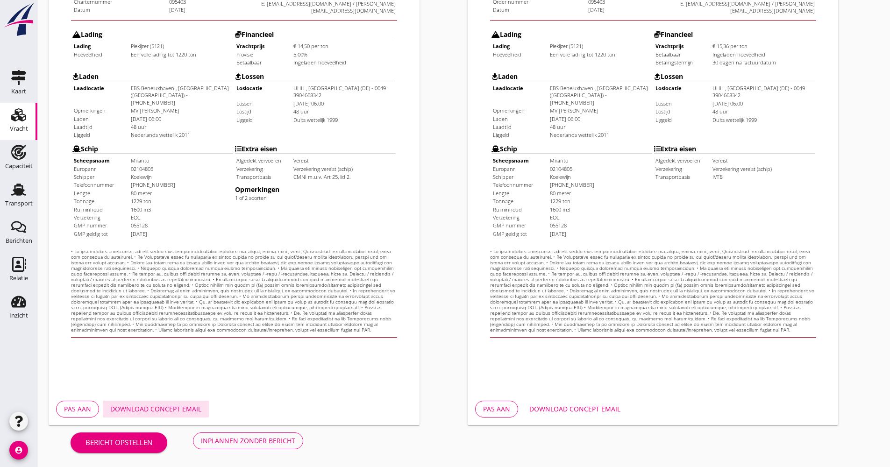
click at [170, 407] on div "Download concept email" at bounding box center [155, 409] width 91 height 10
click at [300, 441] on button "Inplannen zonder bericht" at bounding box center [248, 441] width 110 height 17
click at [256, 442] on div "Bericht opstellen Inplannen zonder bericht" at bounding box center [187, 440] width 277 height 31
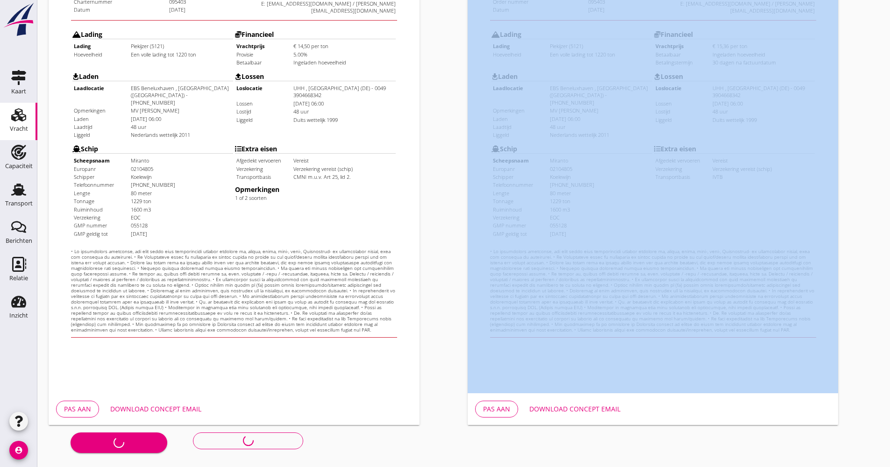
click at [256, 442] on div "Bericht opstellen Inplannen zonder bericht" at bounding box center [187, 440] width 277 height 31
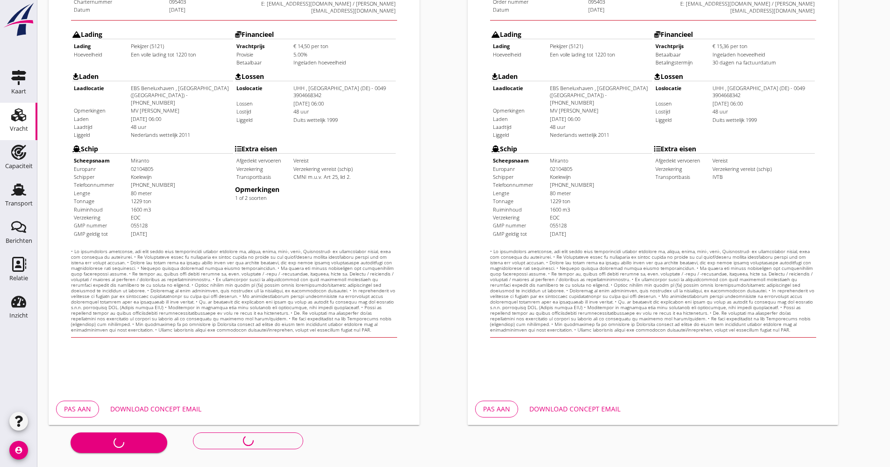
click at [272, 373] on iframe at bounding box center [234, 131] width 371 height 525
click at [27, 194] on div "Transport" at bounding box center [18, 189] width 22 height 15
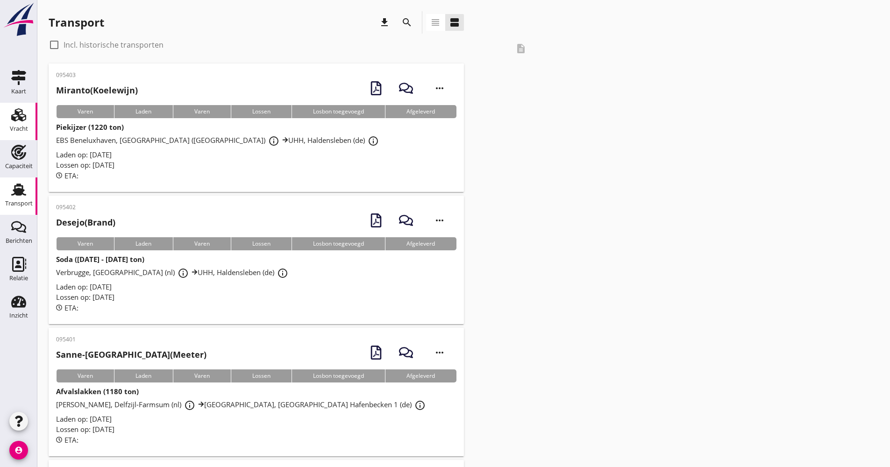
click at [27, 125] on div "Vracht" at bounding box center [19, 128] width 18 height 13
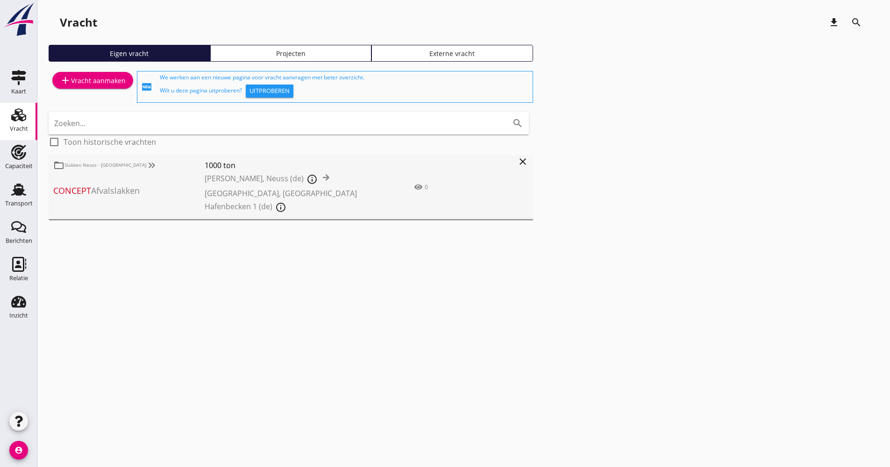
click at [519, 164] on icon "close" at bounding box center [522, 161] width 11 height 11
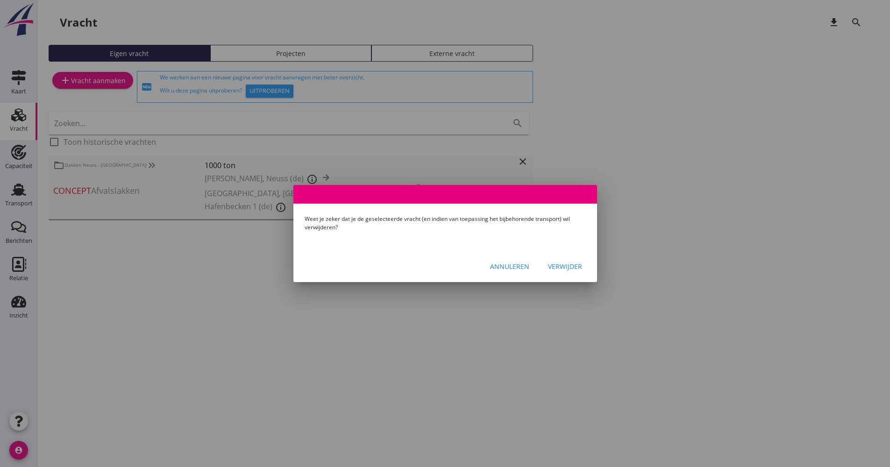
click at [554, 266] on div "Verwijder" at bounding box center [565, 267] width 34 height 10
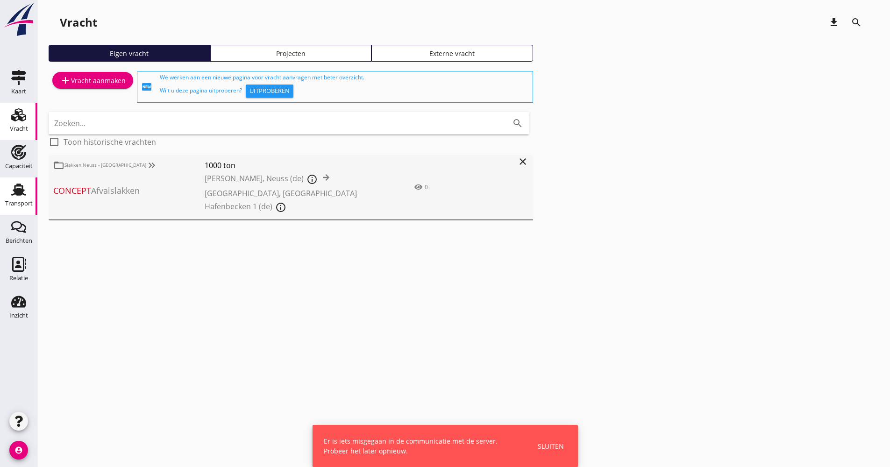
click at [14, 197] on div "Transport" at bounding box center [19, 203] width 28 height 13
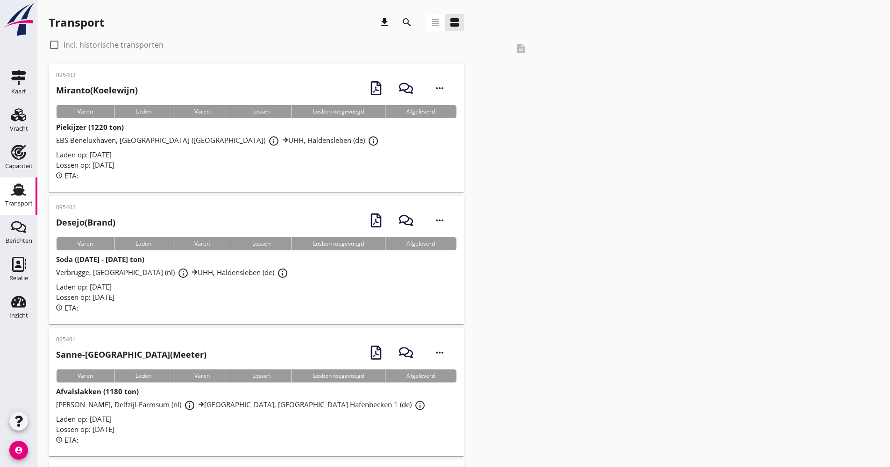
click at [412, 13] on div "search" at bounding box center [407, 22] width 22 height 22
click at [408, 18] on icon "search" at bounding box center [406, 22] width 11 height 11
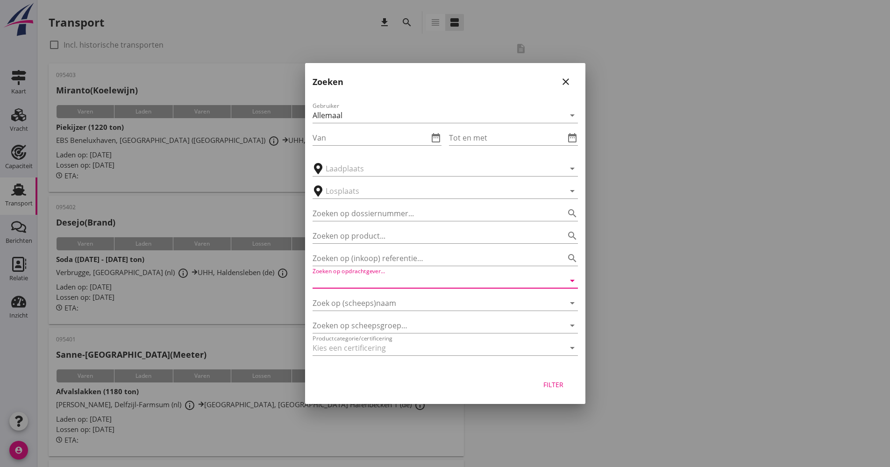
click at [382, 279] on input "Zoeken op opdrachtgever..." at bounding box center [432, 280] width 239 height 15
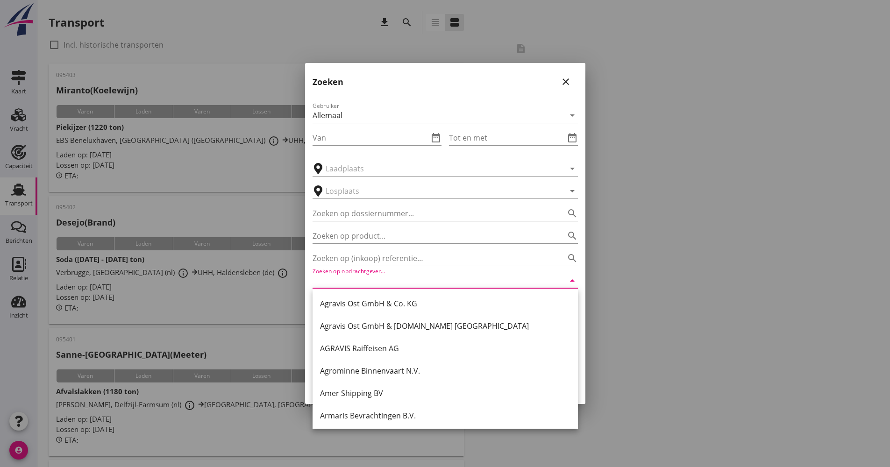
click at [304, 309] on div at bounding box center [445, 233] width 890 height 467
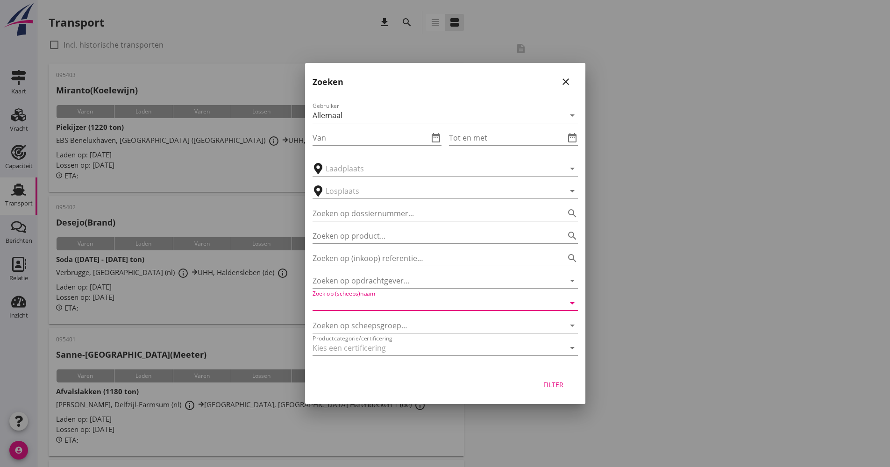
click at [332, 309] on input "Zoek op (scheeps)naam" at bounding box center [432, 303] width 239 height 15
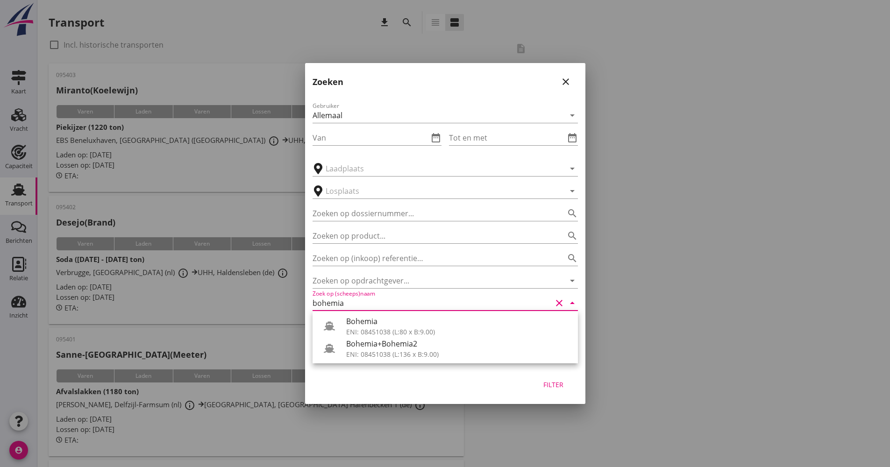
click at [370, 353] on div "ENI: 08451038 (L:136 x B:9.00)" at bounding box center [458, 354] width 224 height 10
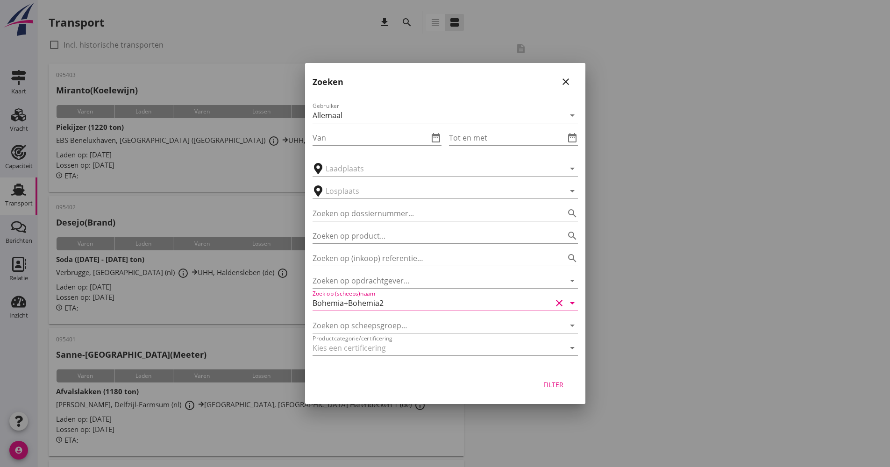
click at [558, 385] on div "Filter" at bounding box center [554, 385] width 26 height 10
type input "Bohemia+Bohemia2"
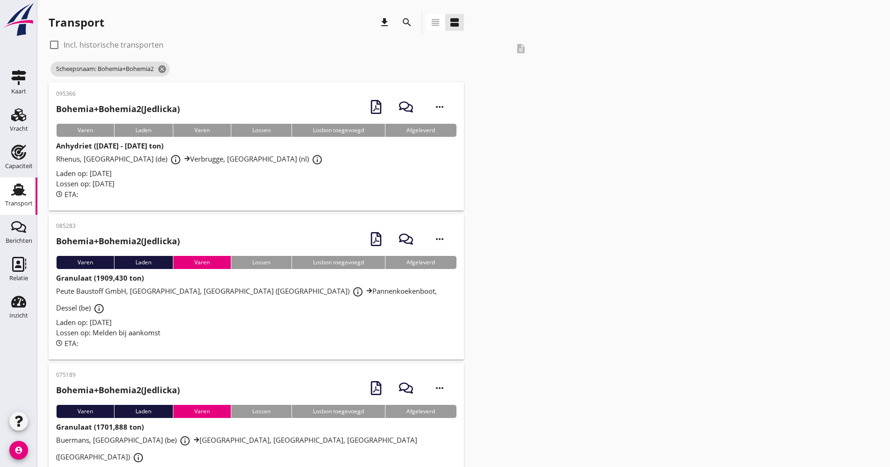
click at [248, 184] on div "Lossen op: [DATE]" at bounding box center [256, 183] width 400 height 11
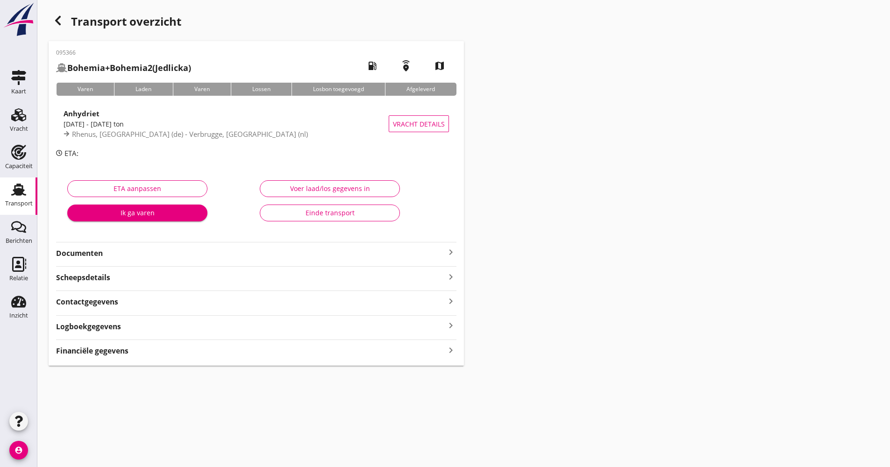
click at [147, 249] on strong "Documenten" at bounding box center [250, 253] width 389 height 11
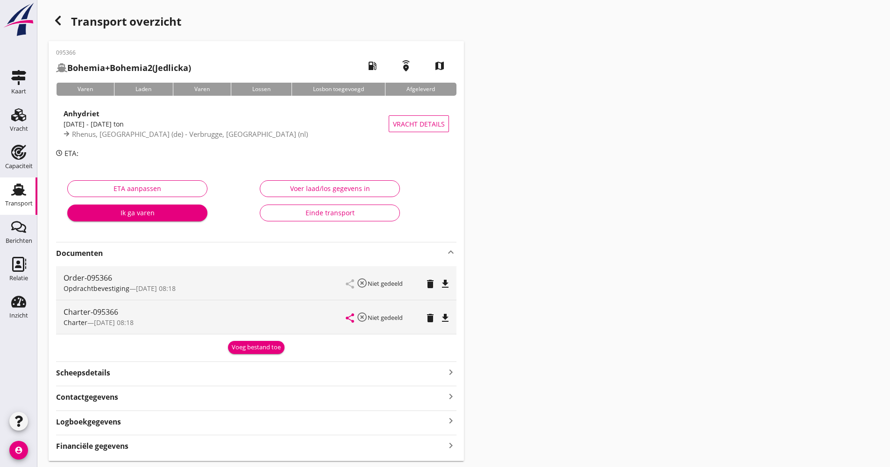
click at [162, 423] on div "Logboekgegevens keyboard_arrow_right" at bounding box center [256, 421] width 400 height 13
click at [451, 460] on div "edit" at bounding box center [444, 461] width 17 height 11
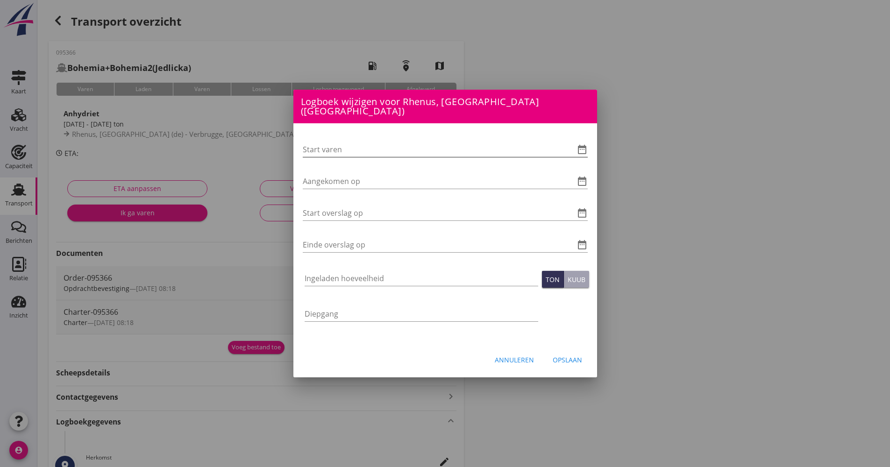
click at [584, 146] on icon "date_range" at bounding box center [582, 149] width 11 height 11
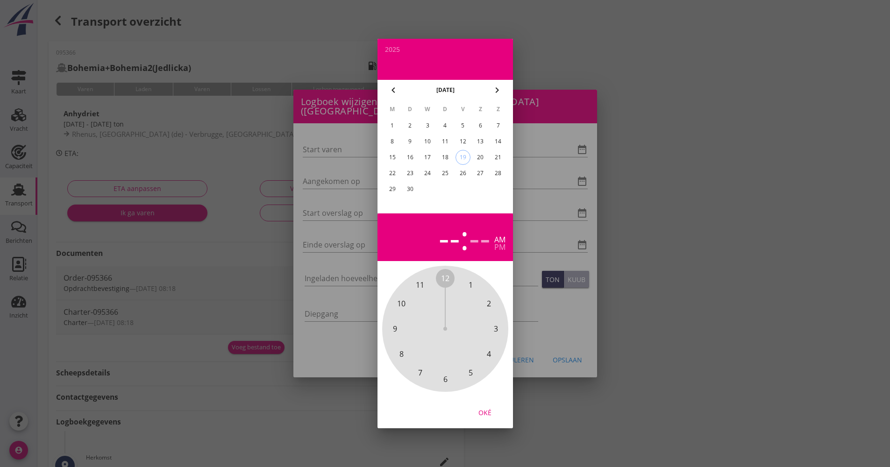
click at [463, 158] on div "19" at bounding box center [463, 157] width 14 height 14
drag, startPoint x: 452, startPoint y: 280, endPoint x: 453, endPoint y: 375, distance: 94.4
click at [453, 375] on div "12 1 2 3 4 5 6 7 8 9 10 11" at bounding box center [445, 328] width 101 height 101
click at [443, 279] on span "00" at bounding box center [445, 278] width 8 height 11
drag, startPoint x: 478, startPoint y: 413, endPoint x: 456, endPoint y: 297, distance: 117.4
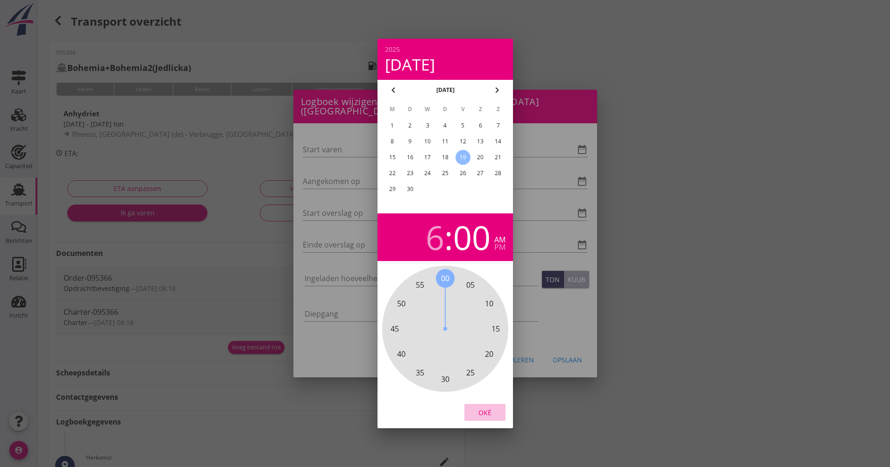
click at [478, 412] on div "Oké" at bounding box center [485, 413] width 26 height 10
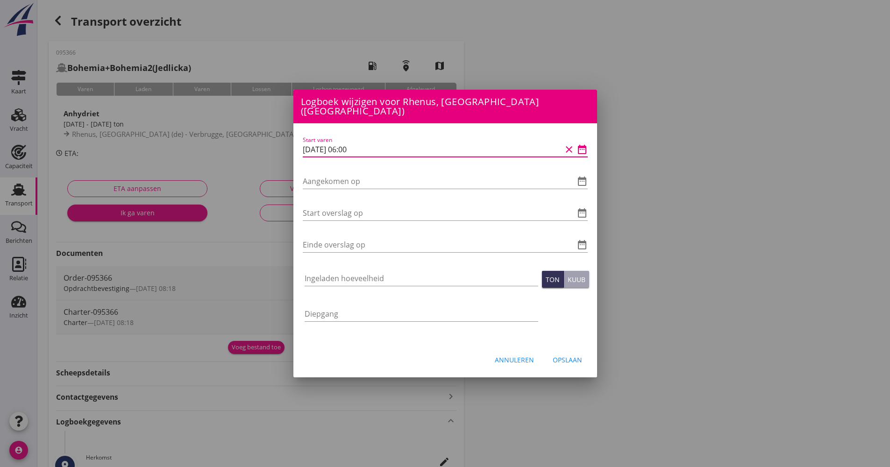
drag, startPoint x: 384, startPoint y: 137, endPoint x: 280, endPoint y: 138, distance: 103.7
click at [273, 138] on div "Logboek wijzigen voor Verbrugge, Terneuzen (nl) Start varen date_range Aangekom…" at bounding box center [445, 359] width 890 height 719
paste input "31-65-1254 95:5"
type input "31-65-1254 95:5"
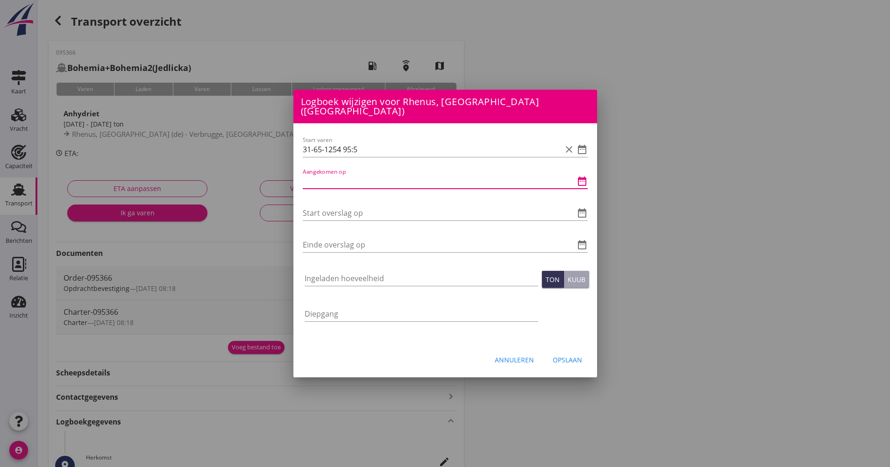
paste input "31-65-1254 95:5"
type input "31-65-1254 95:5"
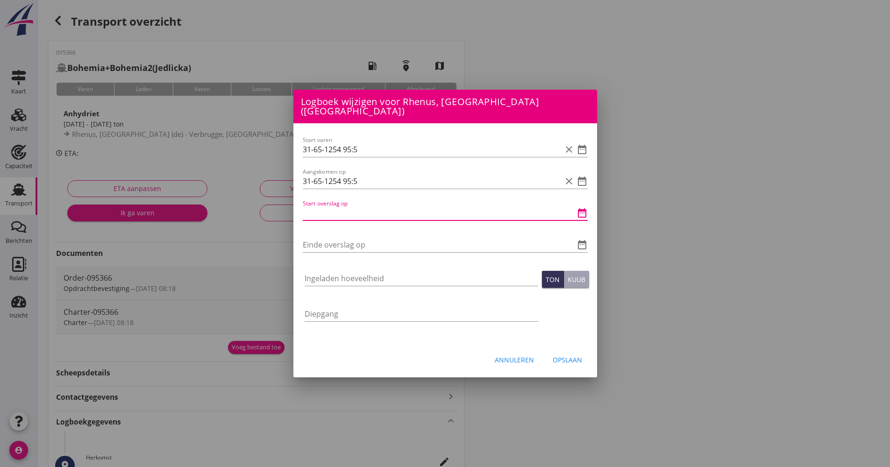
paste input "31-65-1254 95:5"
type input "31-65-1254 95:5"
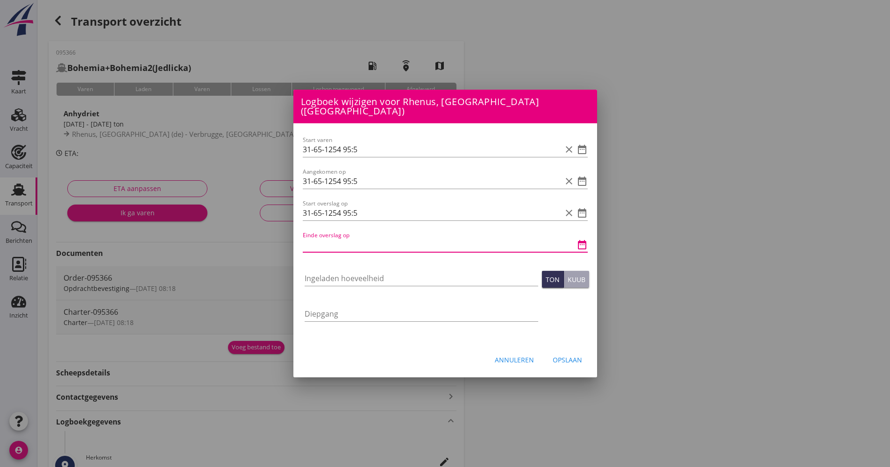
paste input "31-65-1254 95:5"
drag, startPoint x: 363, startPoint y: 246, endPoint x: 357, endPoint y: 208, distance: 38.3
click at [345, 237] on input "31-65-1254 95:5" at bounding box center [432, 244] width 259 height 15
click at [583, 145] on icon "date_range" at bounding box center [582, 149] width 11 height 11
type input "31-65-1254 12:00"
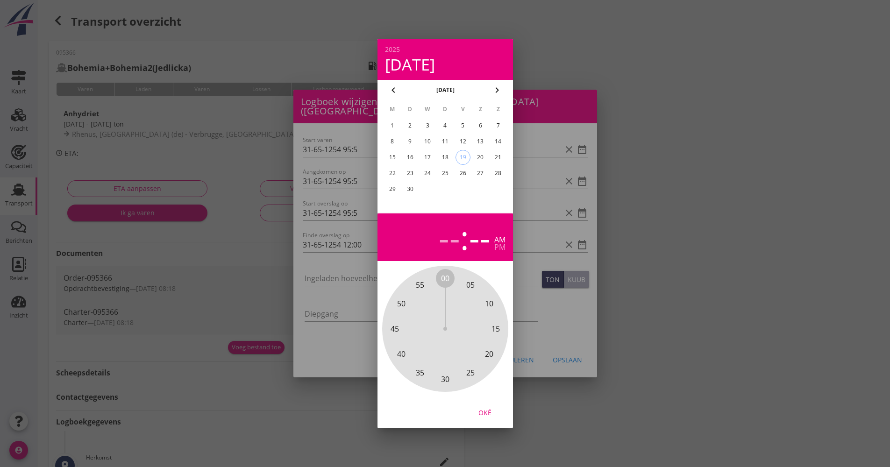
click at [467, 159] on div "19" at bounding box center [463, 157] width 14 height 14
drag, startPoint x: 469, startPoint y: 310, endPoint x: 446, endPoint y: 376, distance: 69.6
click at [446, 379] on div "00 05 10 15 20 25 30 35 40 45 50 55" at bounding box center [445, 328] width 101 height 101
click at [445, 277] on span "00" at bounding box center [445, 278] width 8 height 11
click at [439, 238] on div "--" at bounding box center [433, 237] width 21 height 33
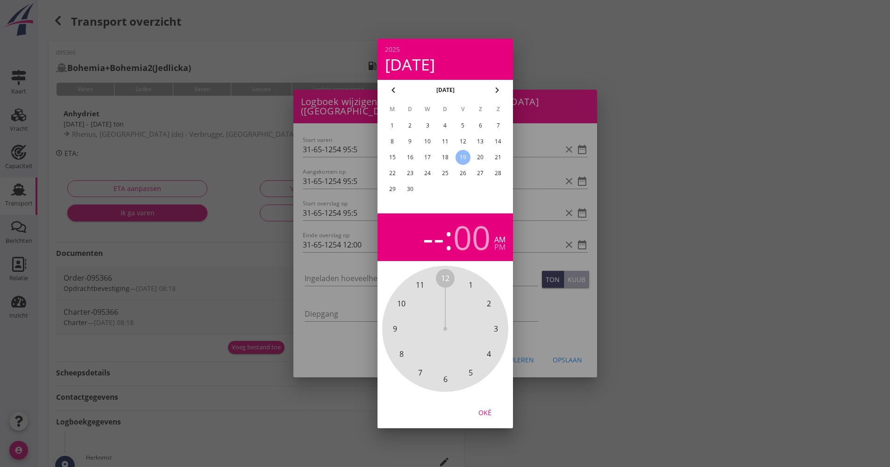
click at [446, 384] on span "6" at bounding box center [445, 379] width 4 height 11
click at [486, 418] on button "Oké" at bounding box center [484, 412] width 41 height 17
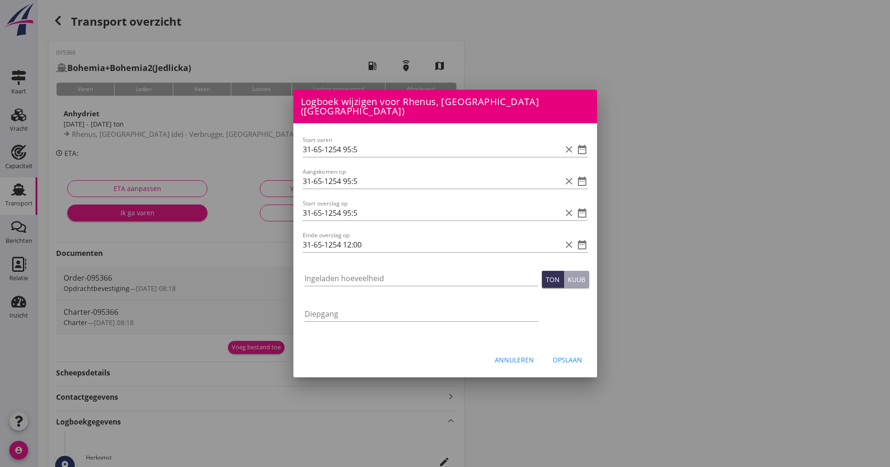
click at [512, 355] on div "Annuleren" at bounding box center [514, 360] width 39 height 10
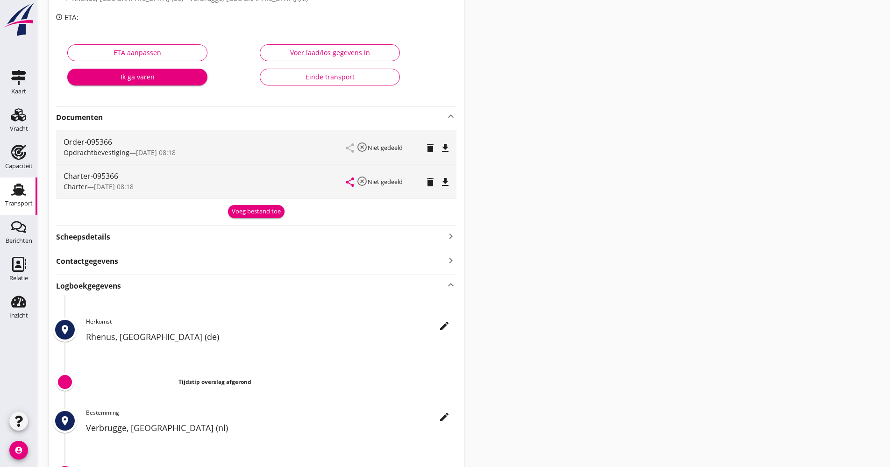
scroll to position [140, 0]
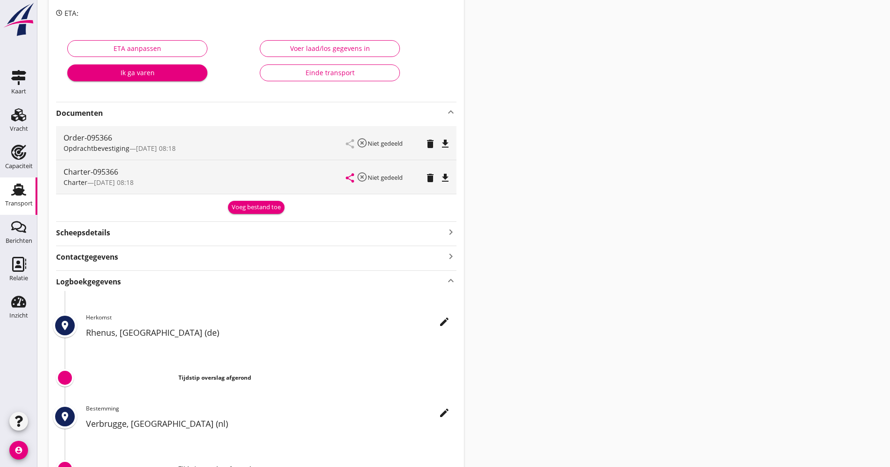
click at [440, 331] on h2 "Rhenus, [GEOGRAPHIC_DATA] (de)" at bounding box center [271, 333] width 370 height 13
click at [440, 327] on icon "edit" at bounding box center [444, 321] width 11 height 11
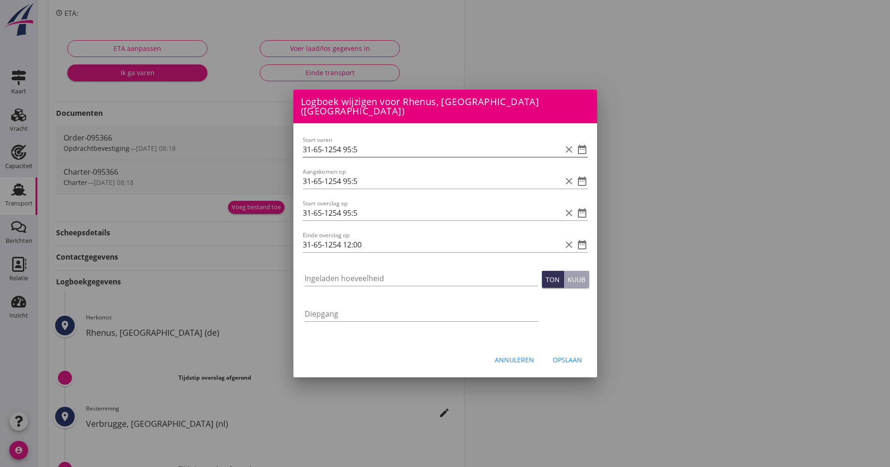
click at [582, 146] on icon "date_range" at bounding box center [582, 149] width 11 height 11
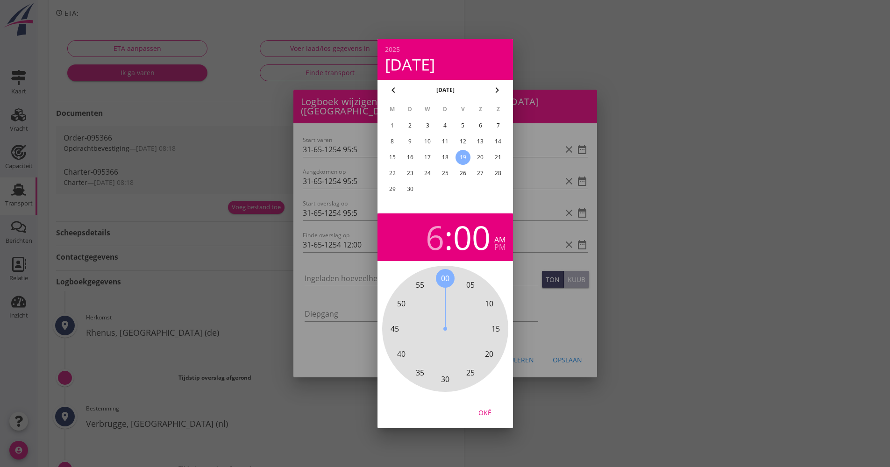
drag, startPoint x: 469, startPoint y: 160, endPoint x: 463, endPoint y: 158, distance: 6.9
click at [469, 160] on div "19" at bounding box center [462, 157] width 15 height 15
click at [460, 157] on div "19" at bounding box center [462, 157] width 15 height 15
click at [484, 414] on div "Oké" at bounding box center [485, 413] width 26 height 10
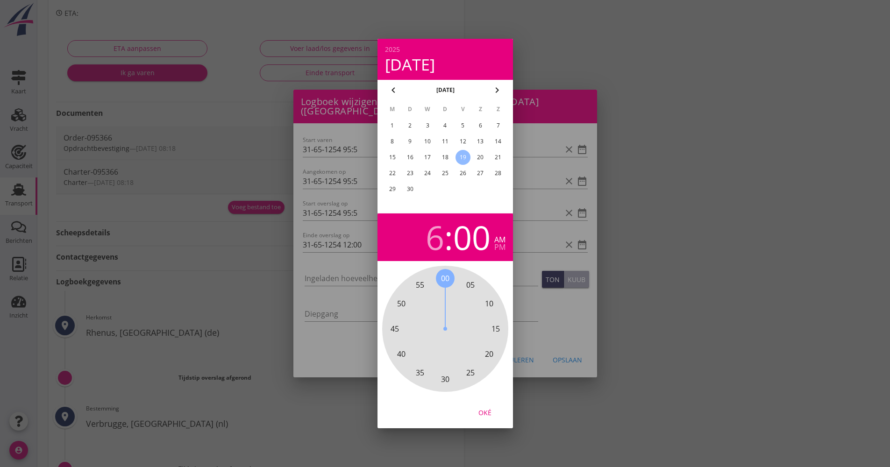
type input "[DATE] 06:00"
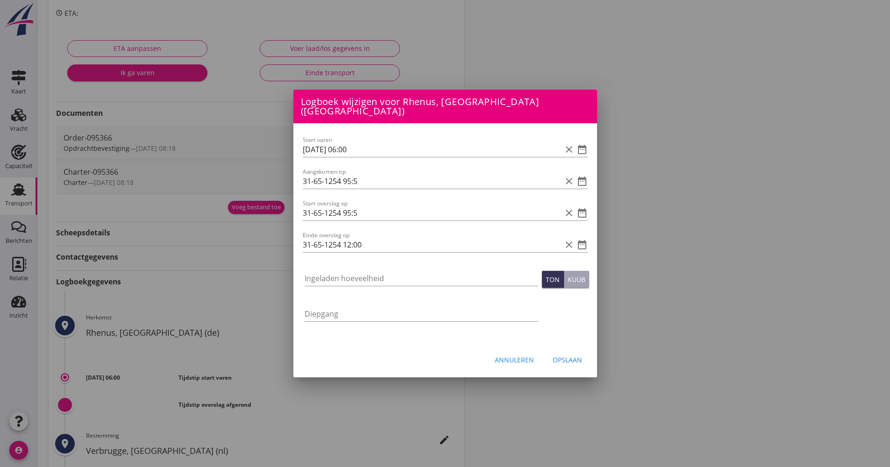
click at [484, 414] on div at bounding box center [445, 233] width 890 height 467
drag, startPoint x: 372, startPoint y: 145, endPoint x: 282, endPoint y: 146, distance: 90.2
click at [252, 147] on div "Logboek wijzigen voor Verbrugge, Terneuzen (nl) Start varen date_range Aangekom…" at bounding box center [445, 219] width 890 height 719
drag, startPoint x: 339, startPoint y: 175, endPoint x: 371, endPoint y: 180, distance: 33.0
click at [364, 169] on div "Aangekomen op 31-65-1254 95:5 clear date_range" at bounding box center [445, 183] width 285 height 30
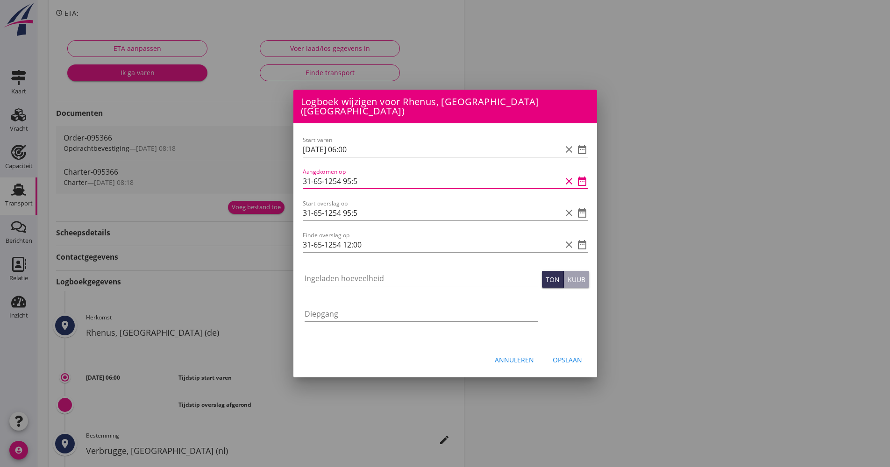
drag, startPoint x: 371, startPoint y: 180, endPoint x: 306, endPoint y: 181, distance: 65.9
click at [263, 181] on div "Logboek wijzigen voor Verbrugge, Terneuzen (nl) Start varen date_range Aangekom…" at bounding box center [445, 219] width 890 height 719
paste input "[DATE] 06:00"
type input "[DATE] 06:00"
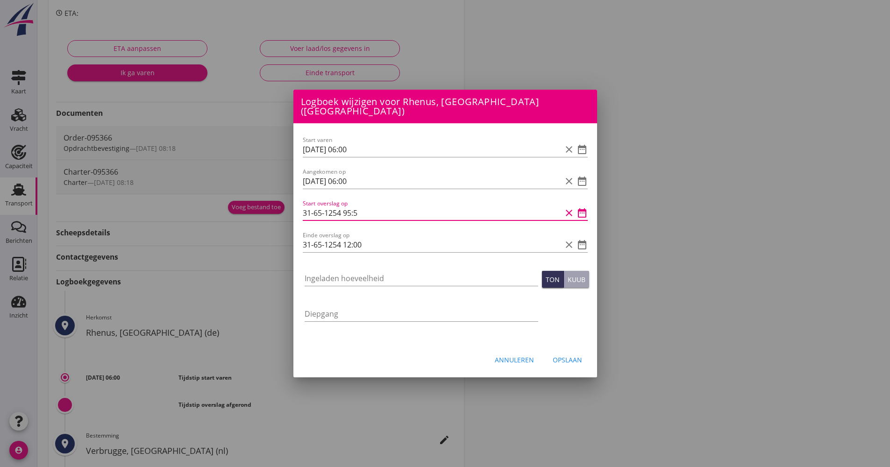
drag, startPoint x: 371, startPoint y: 210, endPoint x: 285, endPoint y: 207, distance: 86.5
click at [267, 208] on div "Logboek wijzigen voor Verbrugge, Terneuzen (nl) Start varen date_range Aangekom…" at bounding box center [445, 219] width 890 height 719
drag, startPoint x: 363, startPoint y: 173, endPoint x: 370, endPoint y: 175, distance: 7.3
click at [363, 174] on input "[DATE] 06:00" at bounding box center [432, 181] width 259 height 15
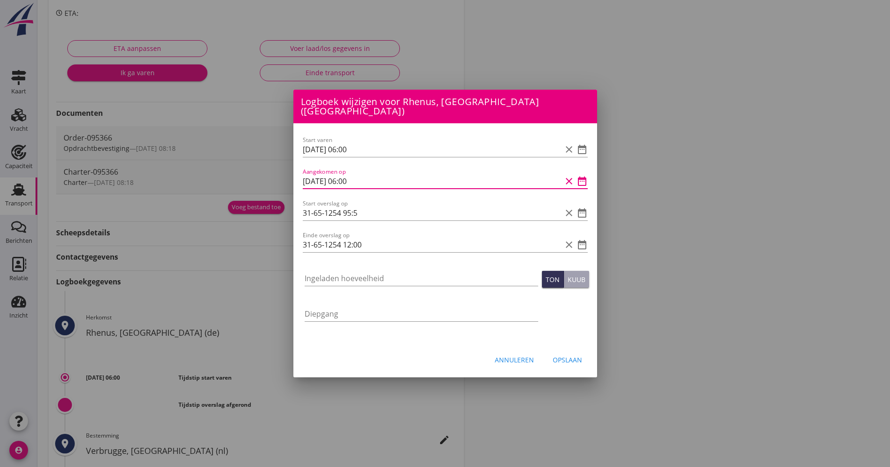
drag, startPoint x: 346, startPoint y: 178, endPoint x: 277, endPoint y: 178, distance: 68.7
click at [276, 178] on div "Logboek wijzigen voor Verbrugge, Terneuzen (nl) Start varen date_range Aangekom…" at bounding box center [445, 219] width 890 height 719
drag, startPoint x: 302, startPoint y: 176, endPoint x: 358, endPoint y: 174, distance: 56.1
click at [339, 174] on input "[DATE] 06:00" at bounding box center [432, 181] width 259 height 15
drag, startPoint x: 368, startPoint y: 177, endPoint x: 291, endPoint y: 179, distance: 77.1
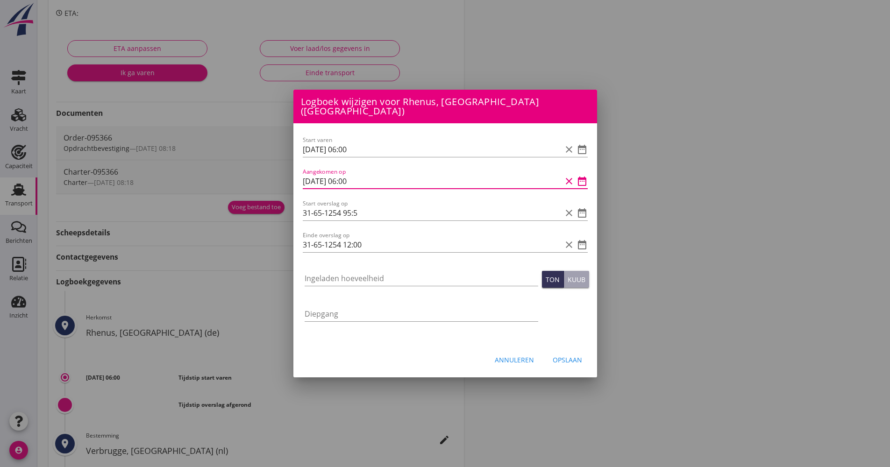
click at [280, 180] on div "Logboek wijzigen voor Verbrugge, Terneuzen (nl) Start varen date_range Aangekom…" at bounding box center [445, 219] width 890 height 719
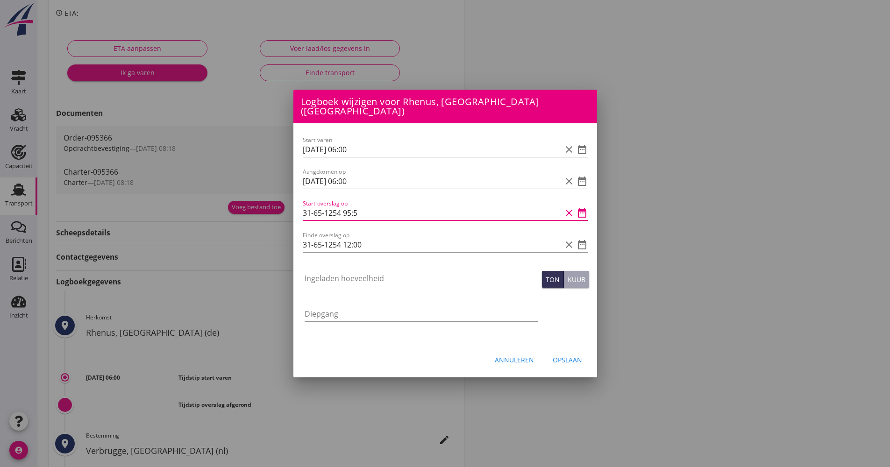
drag, startPoint x: 348, startPoint y: 206, endPoint x: 276, endPoint y: 206, distance: 71.5
click at [273, 206] on div "Logboek wijzigen voor Verbrugge, Terneuzen (nl) Start varen date_range Aangekom…" at bounding box center [445, 219] width 890 height 719
paste input "[DATE] 06:00"
type input "[DATE] 06:00"
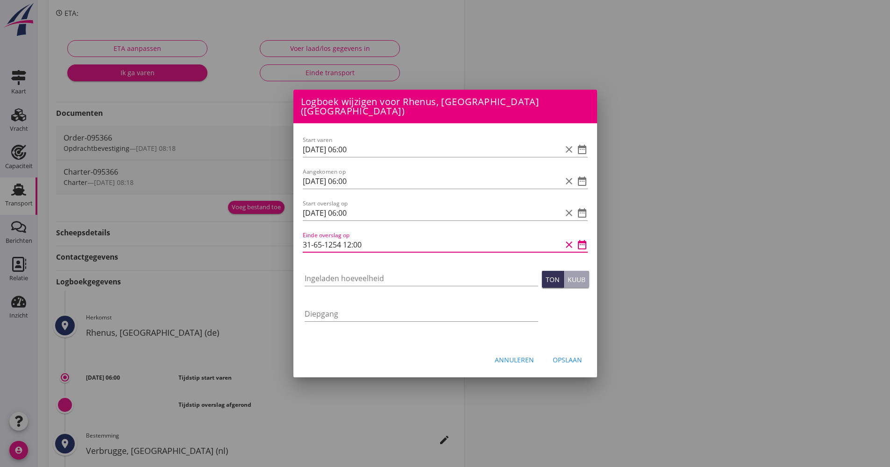
scroll to position [0, 0]
drag, startPoint x: 338, startPoint y: 242, endPoint x: 302, endPoint y: 245, distance: 36.1
click at [290, 245] on div "Logboek wijzigen voor Verbrugge, Terneuzen (nl) Start varen date_range Aangekom…" at bounding box center [445, 219] width 890 height 719
paste input "[DATE] 06"
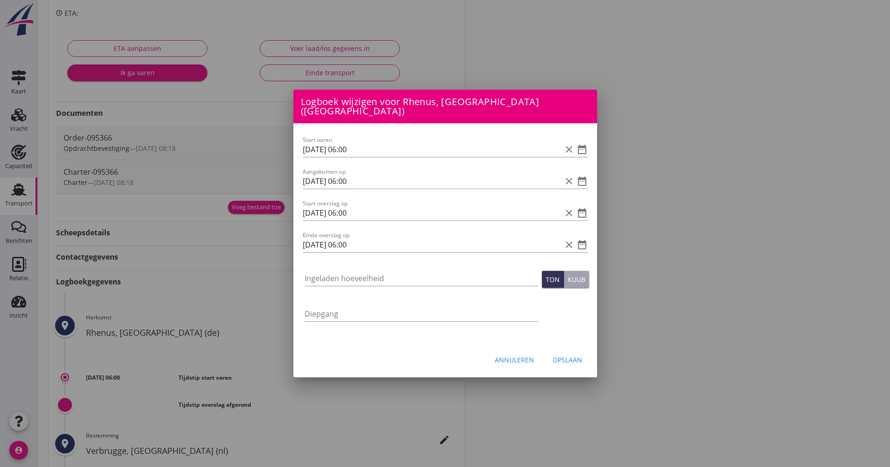
drag, startPoint x: 346, startPoint y: 269, endPoint x: 353, endPoint y: 240, distance: 29.8
click at [353, 249] on div "Einde overslag op [DATE] 06:00 clear date_range" at bounding box center [445, 249] width 285 height 24
drag, startPoint x: 351, startPoint y: 238, endPoint x: 339, endPoint y: 206, distance: 34.4
click at [345, 237] on input "[DATE] 06:00" at bounding box center [432, 244] width 259 height 15
type input "[DATE] 12:00"
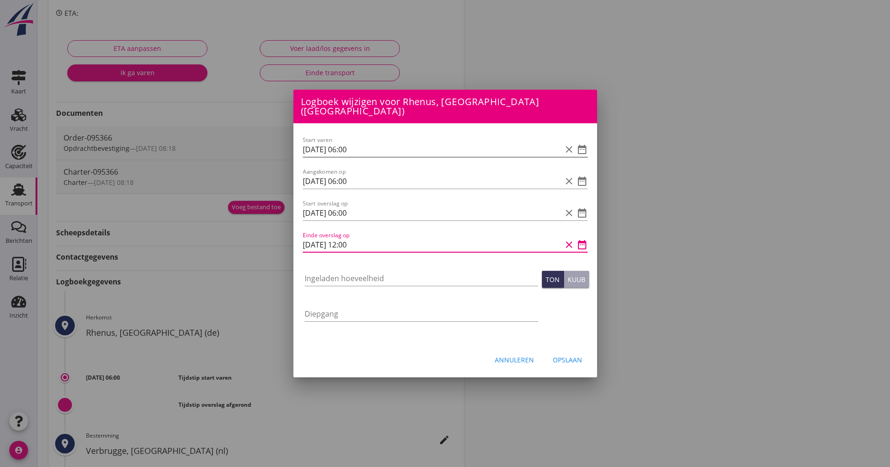
click at [340, 150] on input "[DATE] 06:00" at bounding box center [432, 149] width 259 height 15
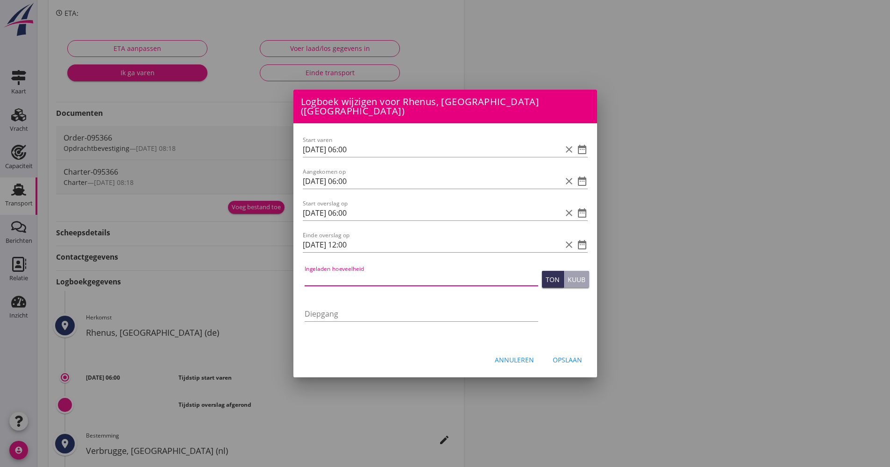
click at [342, 278] on input "Ingeladen hoeveelheid" at bounding box center [422, 278] width 234 height 15
type input "1877.302"
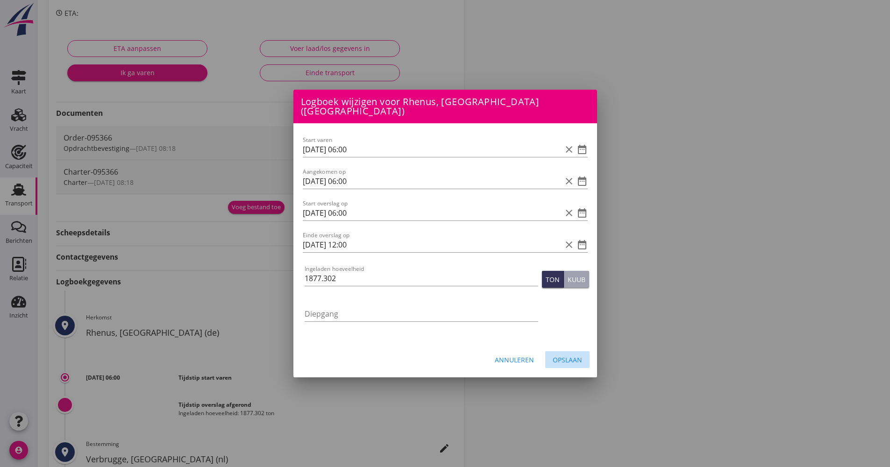
click at [578, 360] on button "Opslaan" at bounding box center [567, 359] width 44 height 17
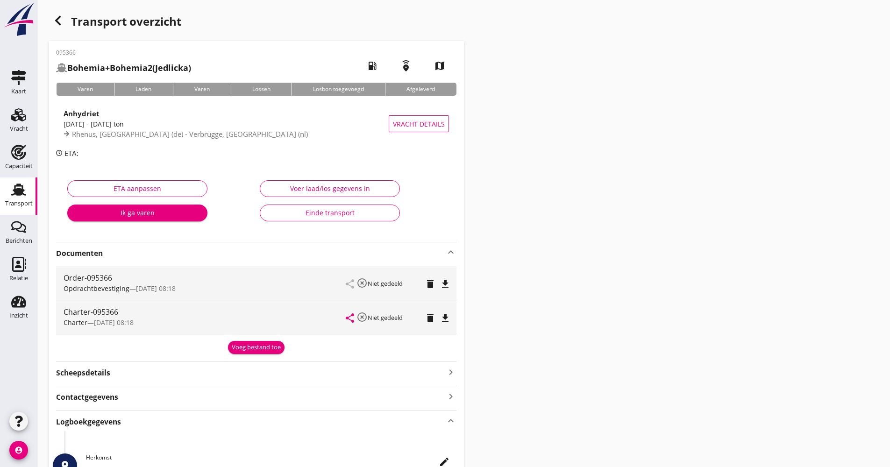
click at [65, 22] on div "button" at bounding box center [58, 20] width 19 height 19
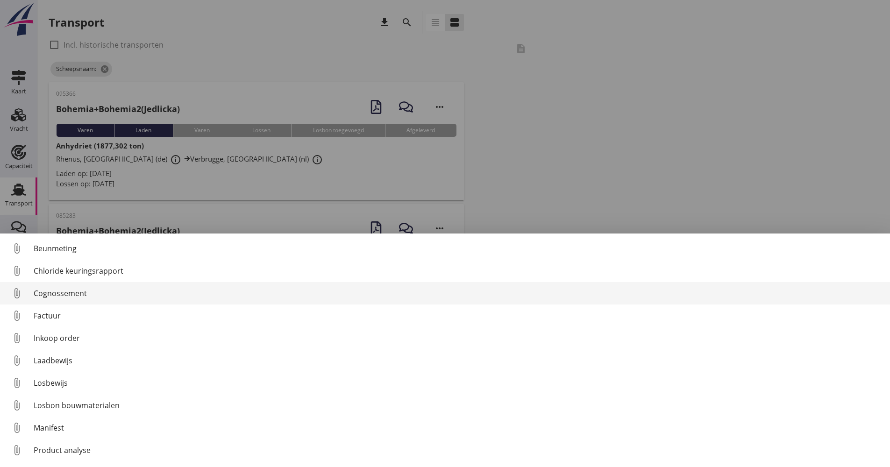
click at [84, 293] on div "Cognossement" at bounding box center [458, 293] width 849 height 11
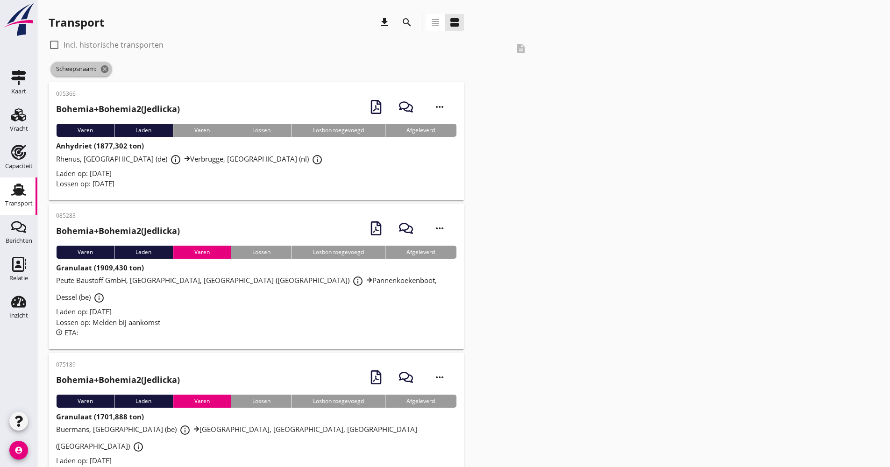
click at [112, 67] on span "Scheepsnaam: cancel" at bounding box center [81, 69] width 62 height 15
click at [103, 70] on icon "cancel" at bounding box center [104, 68] width 9 height 9
